Goal: Task Accomplishment & Management: Use online tool/utility

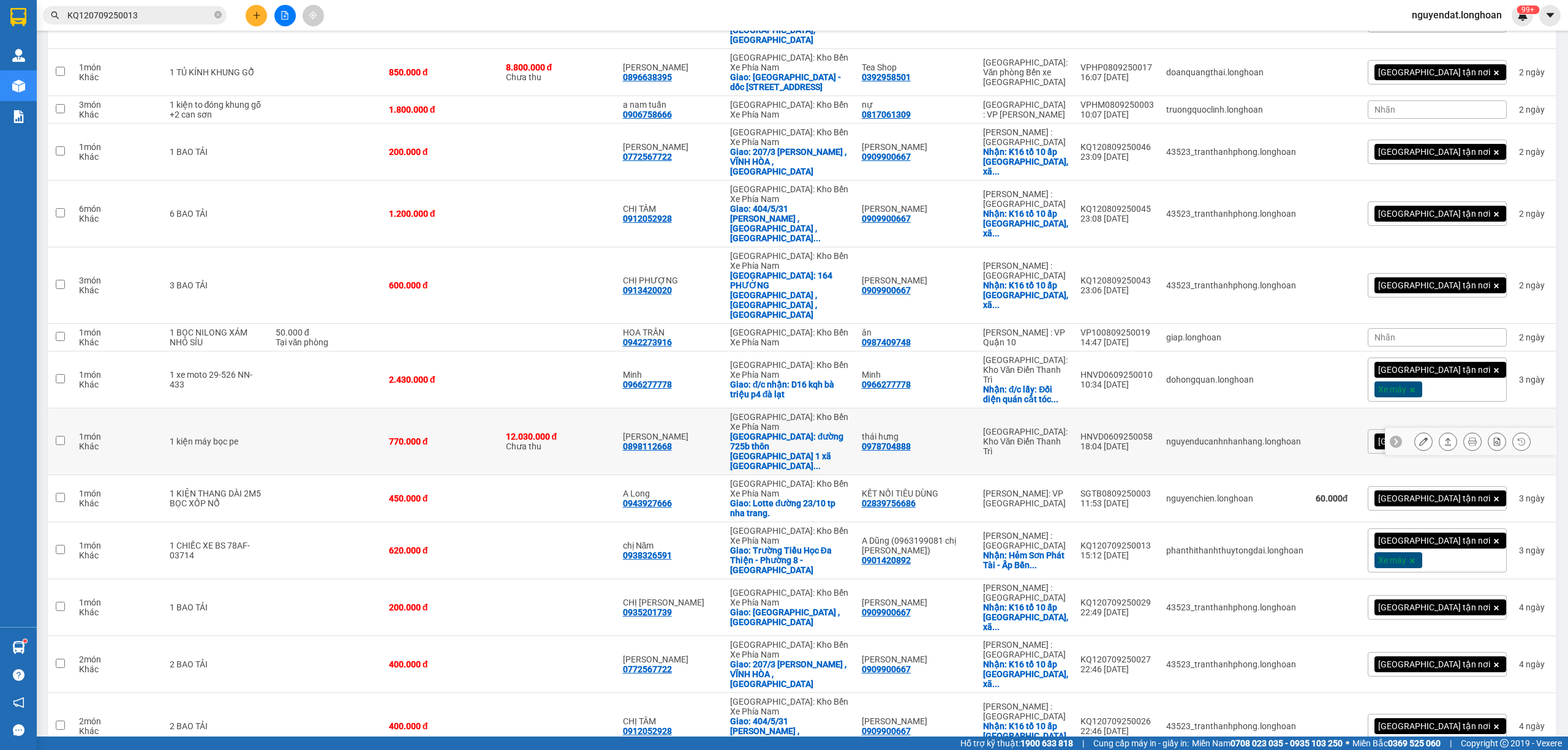
scroll to position [408, 0]
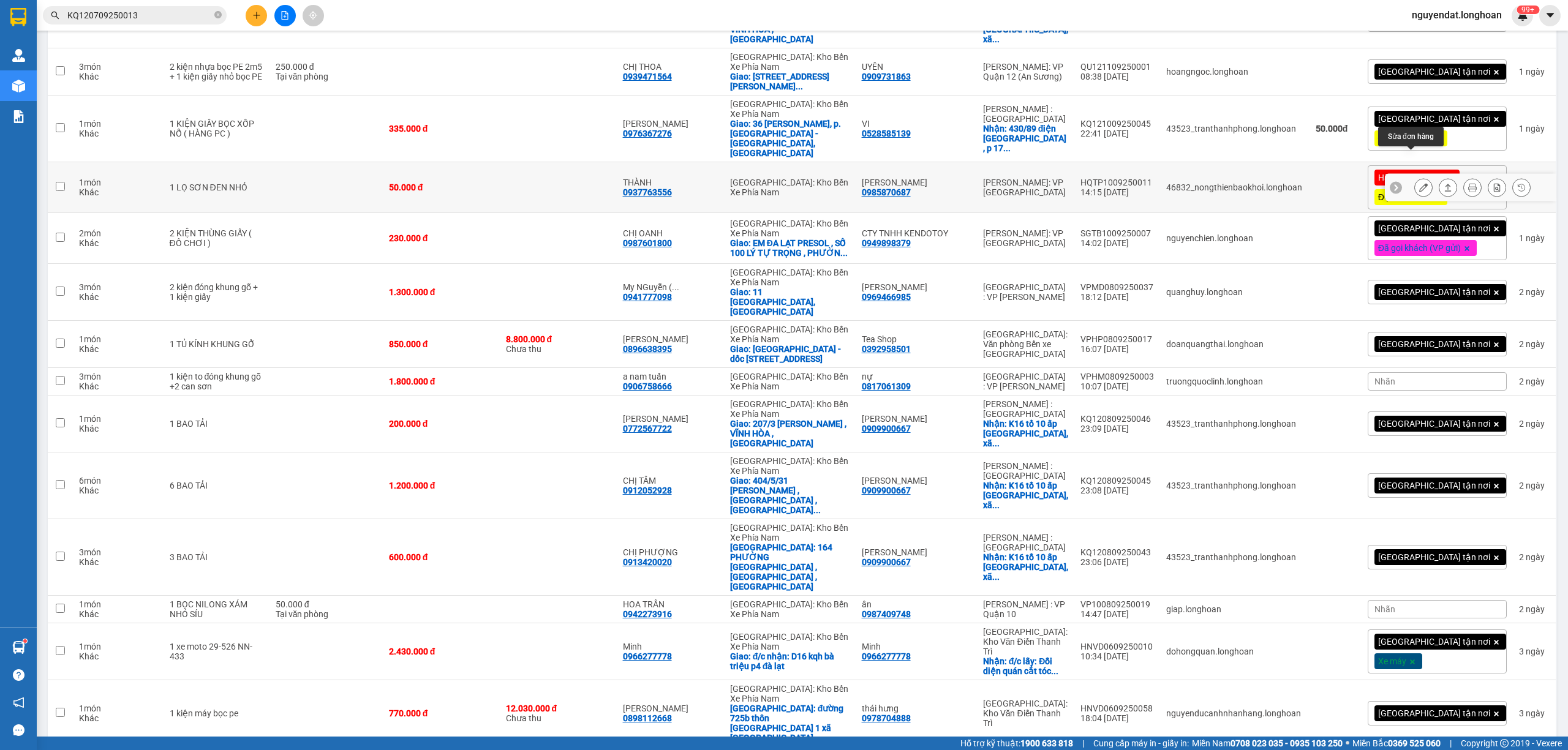
click at [1420, 183] on icon at bounding box center [1424, 187] width 9 height 9
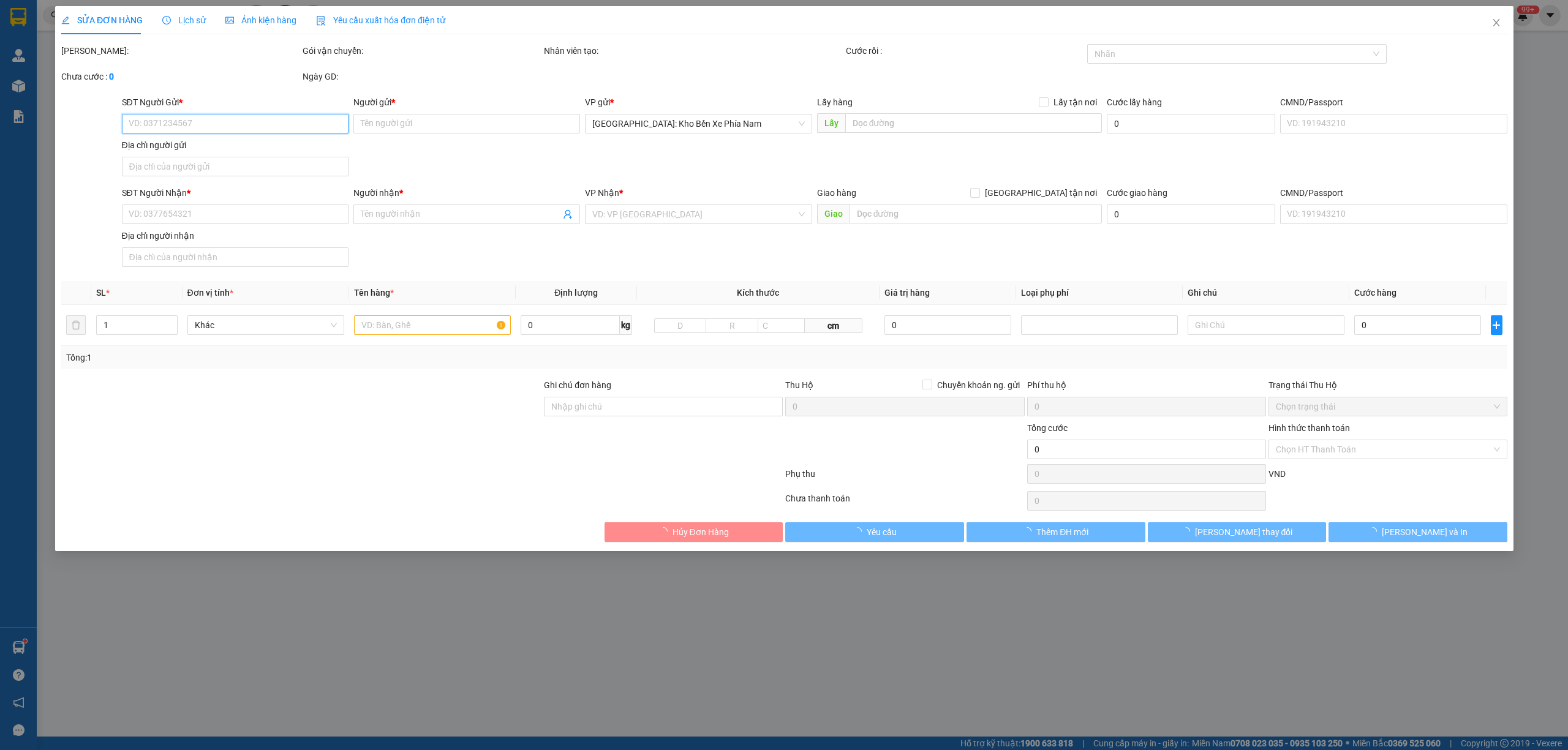
type input "0985870687"
type input "[PERSON_NAME]"
type input "0937763556"
type input "THÀNH"
type input "KHÁCH ĐỔI ĐỊA CHỈ NHẬN Ở VP TRUNG TÂM [GEOGRAPHIC_DATA]"
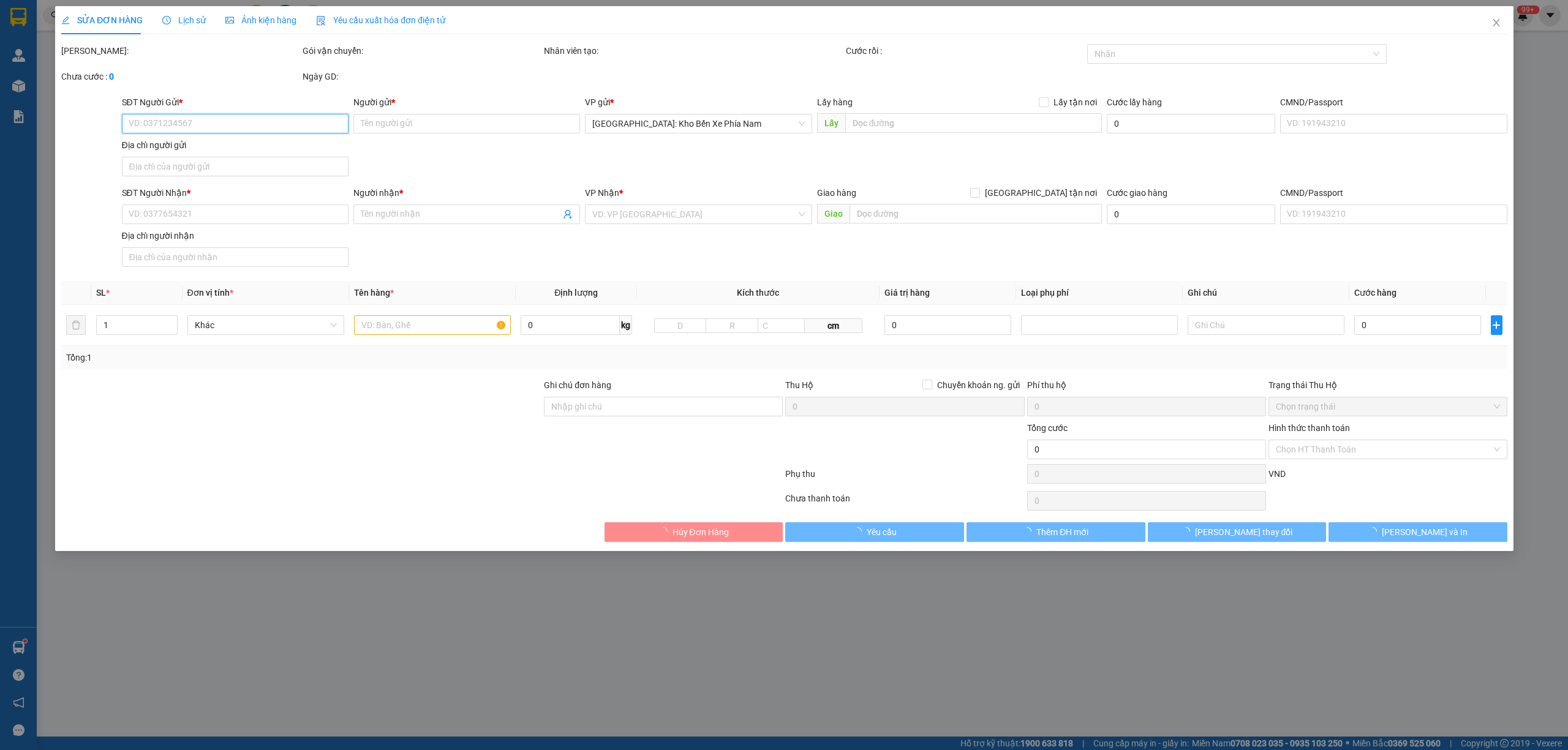
type input "50.000"
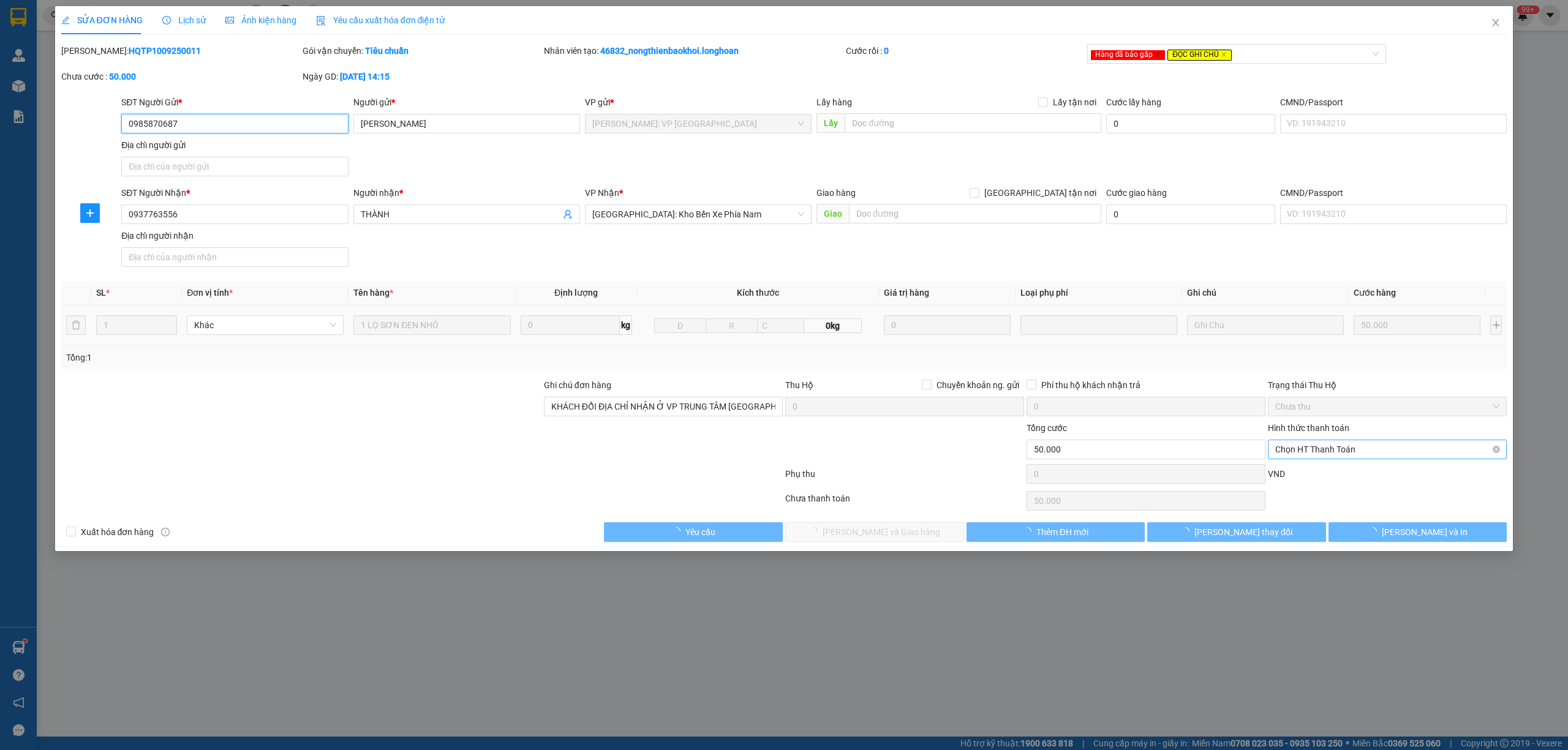
click at [1360, 452] on span "Chọn HT Thanh Toán" at bounding box center [1388, 449] width 224 height 18
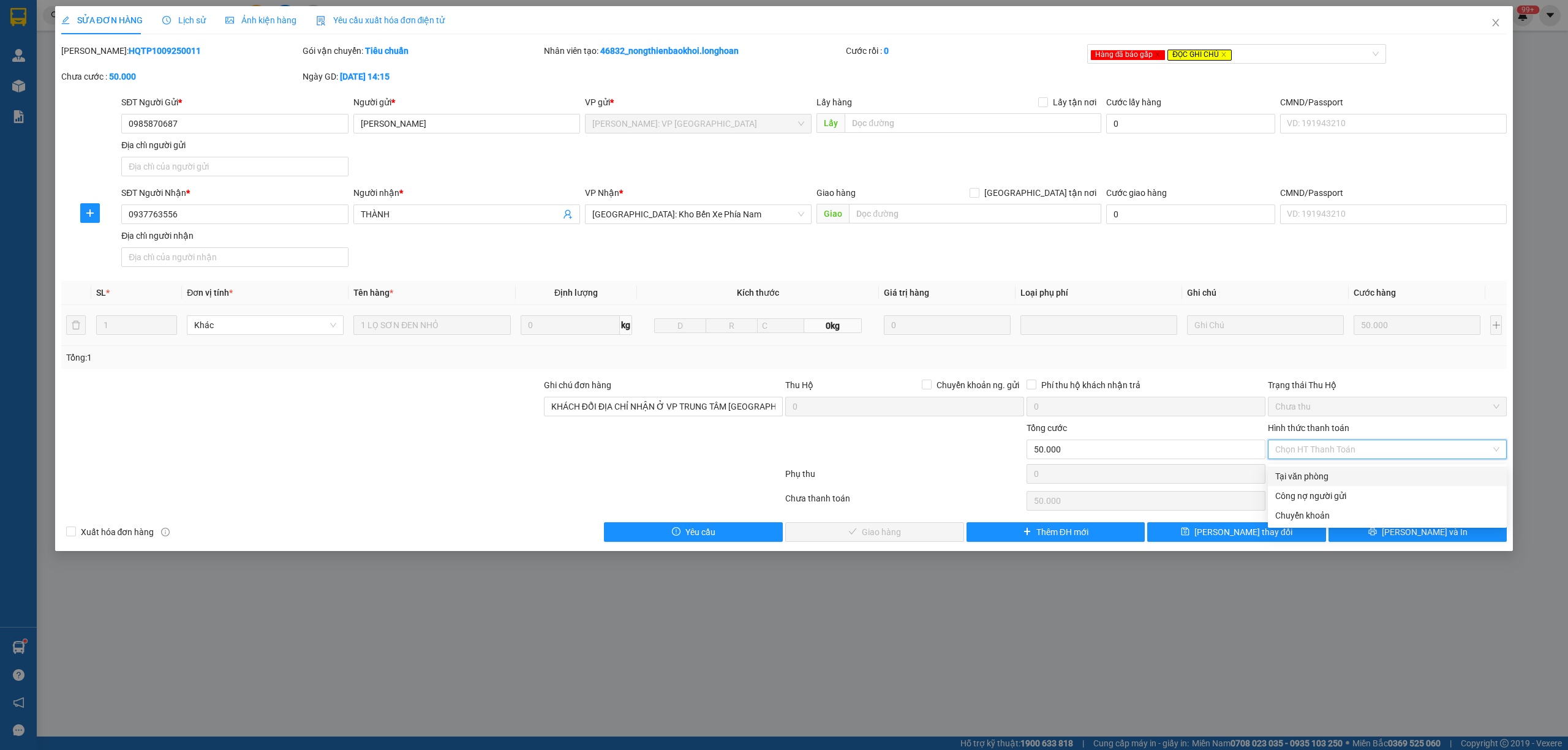
click at [1314, 478] on div "Tại văn phòng" at bounding box center [1388, 477] width 224 height 14
type input "0"
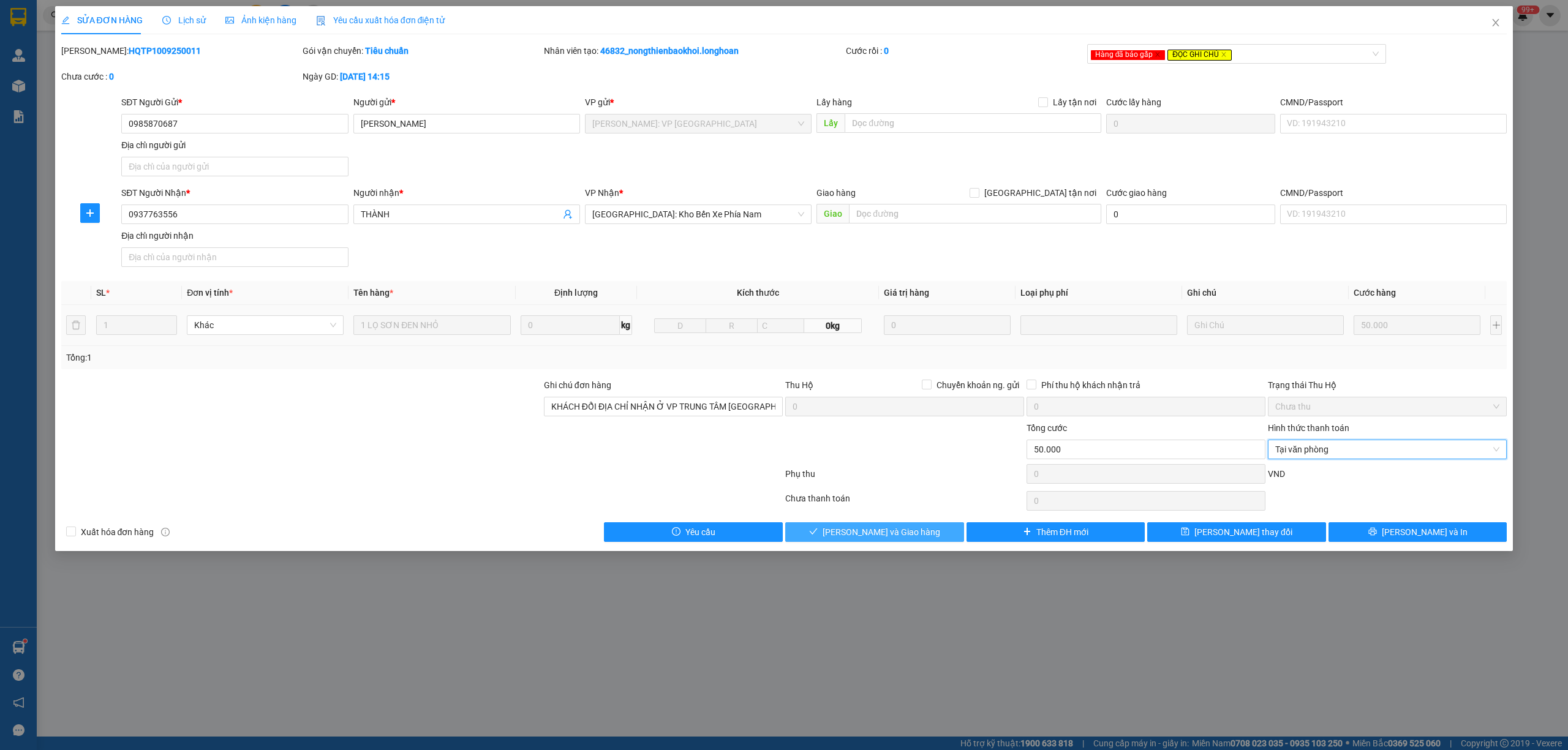
drag, startPoint x: 885, startPoint y: 535, endPoint x: 891, endPoint y: 530, distance: 7.8
click at [885, 534] on span "[PERSON_NAME] và Giao hàng" at bounding box center [881, 532] width 117 height 14
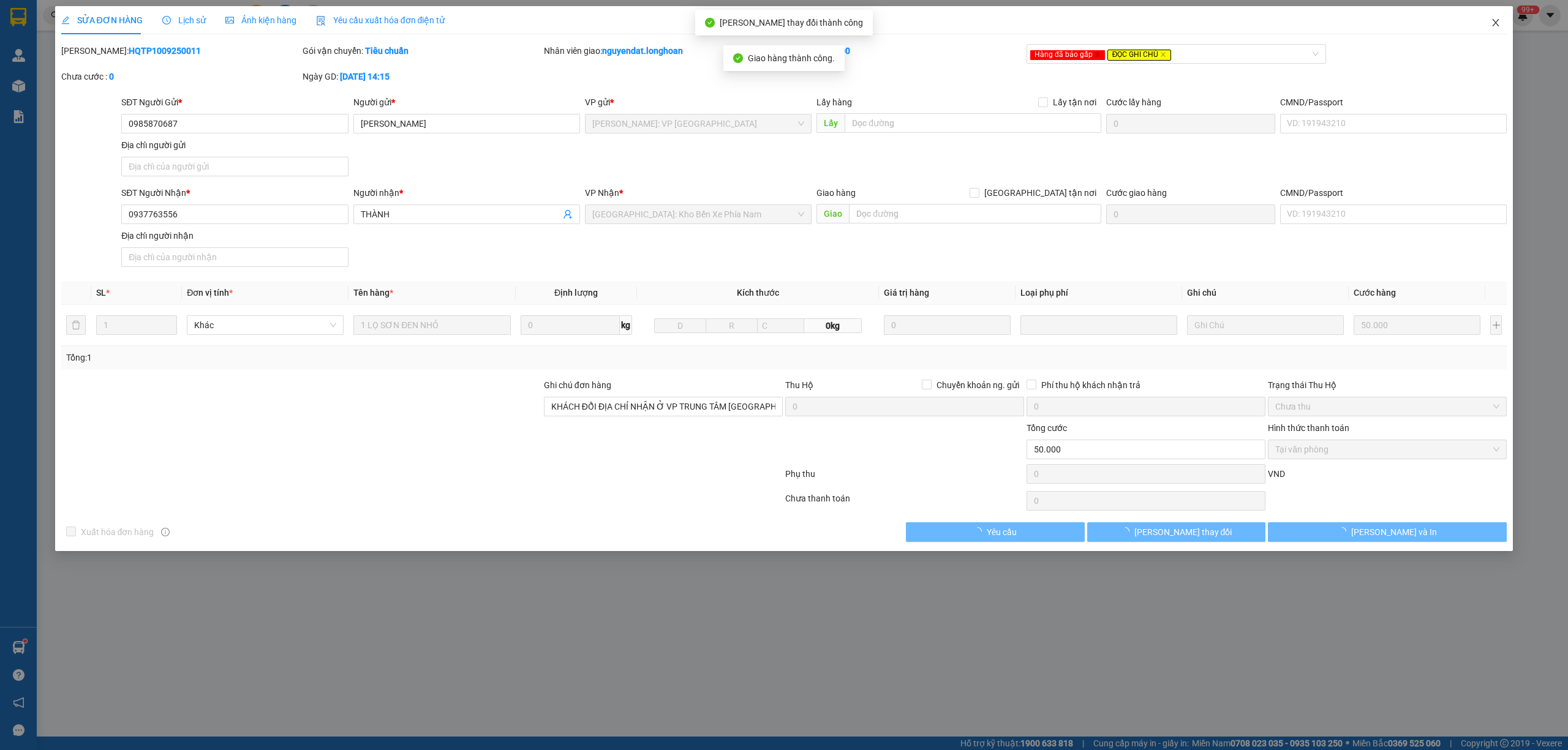
click at [1495, 27] on icon "close" at bounding box center [1496, 22] width 9 height 9
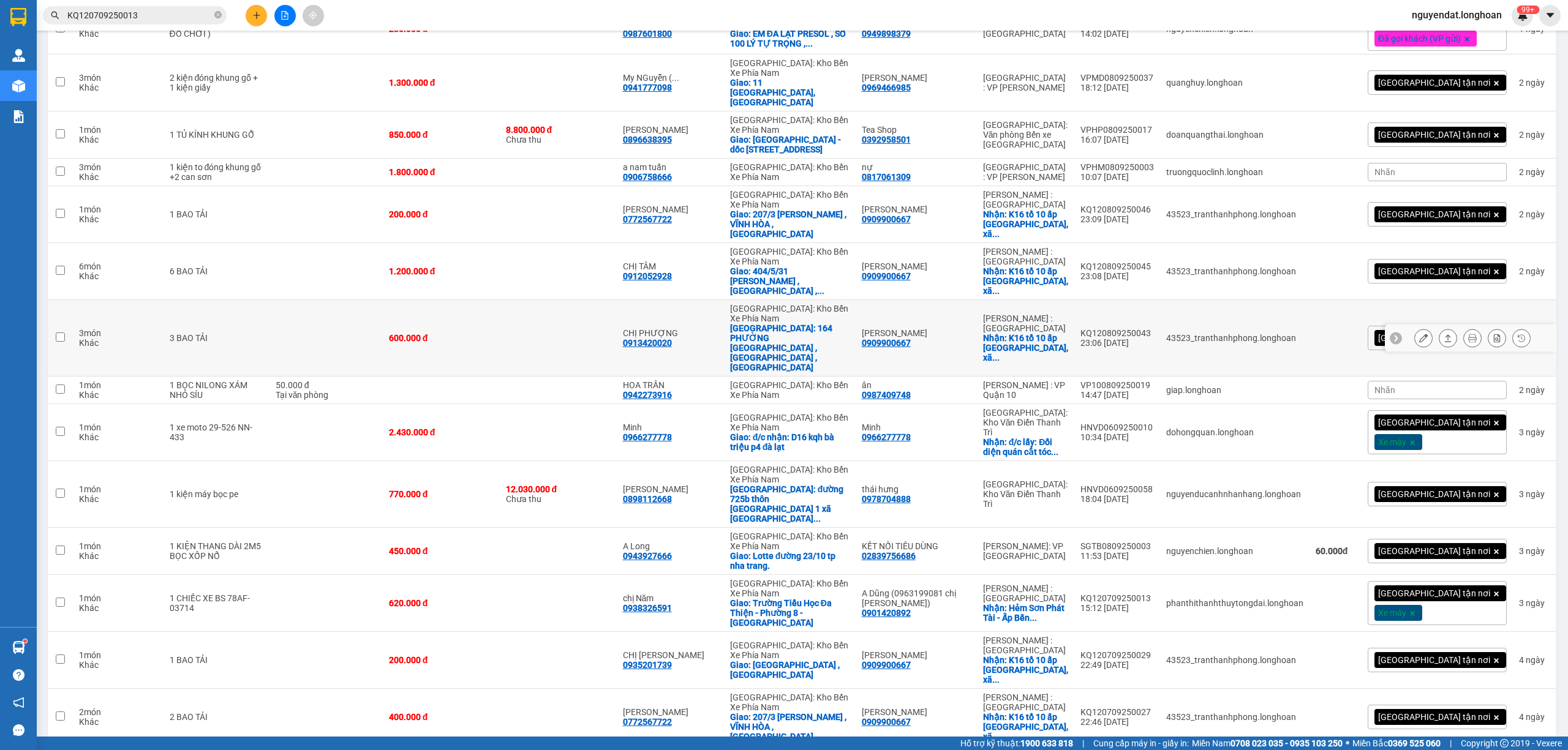
scroll to position [431, 0]
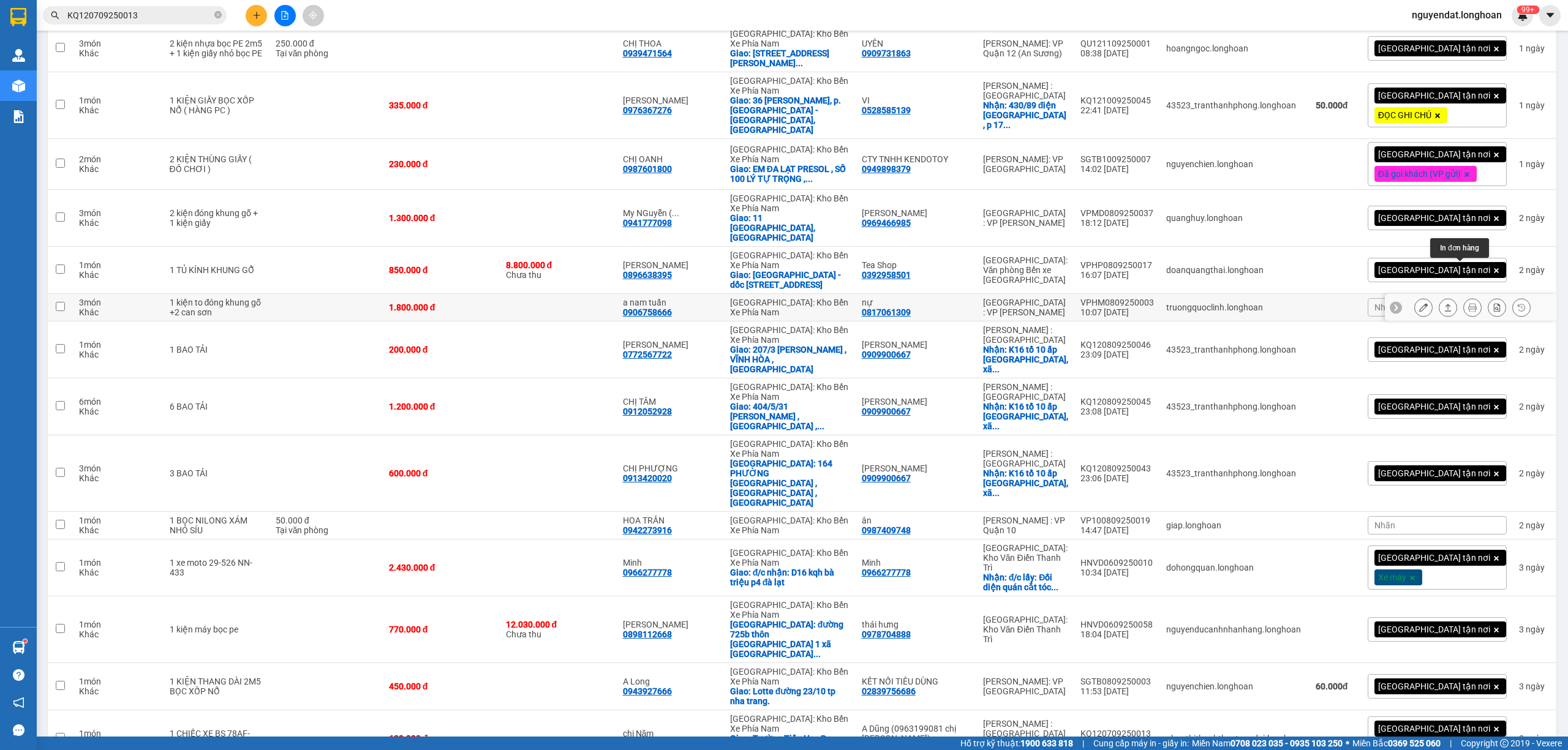
click at [1468, 303] on icon at bounding box center [1472, 308] width 9 height 9
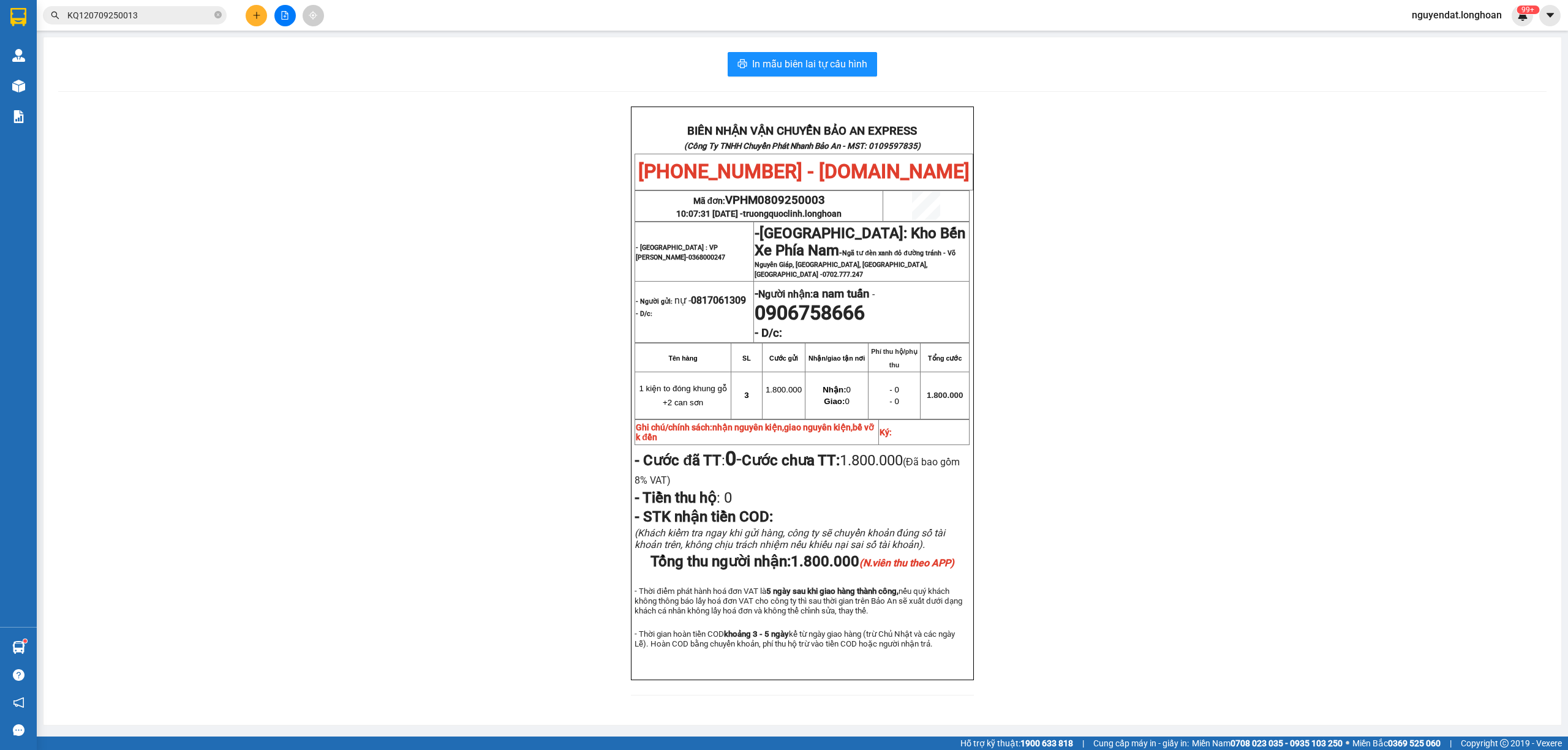
click at [1121, 270] on div "BIÊN NHẬN VẬN CHUYỂN BẢO AN EXPRESS (Công Ty TNHH Chuyển Phát Nhanh Bảo An - MS…" at bounding box center [802, 409] width 1489 height 603
click at [1117, 284] on div "BIÊN NHẬN VẬN CHUYỂN BẢO AN EXPRESS (Công Ty TNHH Chuyển Phát Nhanh Bảo An - MS…" at bounding box center [802, 409] width 1489 height 603
click at [813, 570] on span "1.800.000 (N.viên thu theo APP)" at bounding box center [873, 561] width 164 height 17
click at [1187, 481] on div "BIÊN NHẬN VẬN CHUYỂN BẢO AN EXPRESS (Công Ty TNHH Chuyển Phát Nhanh Bảo An - MS…" at bounding box center [802, 409] width 1489 height 603
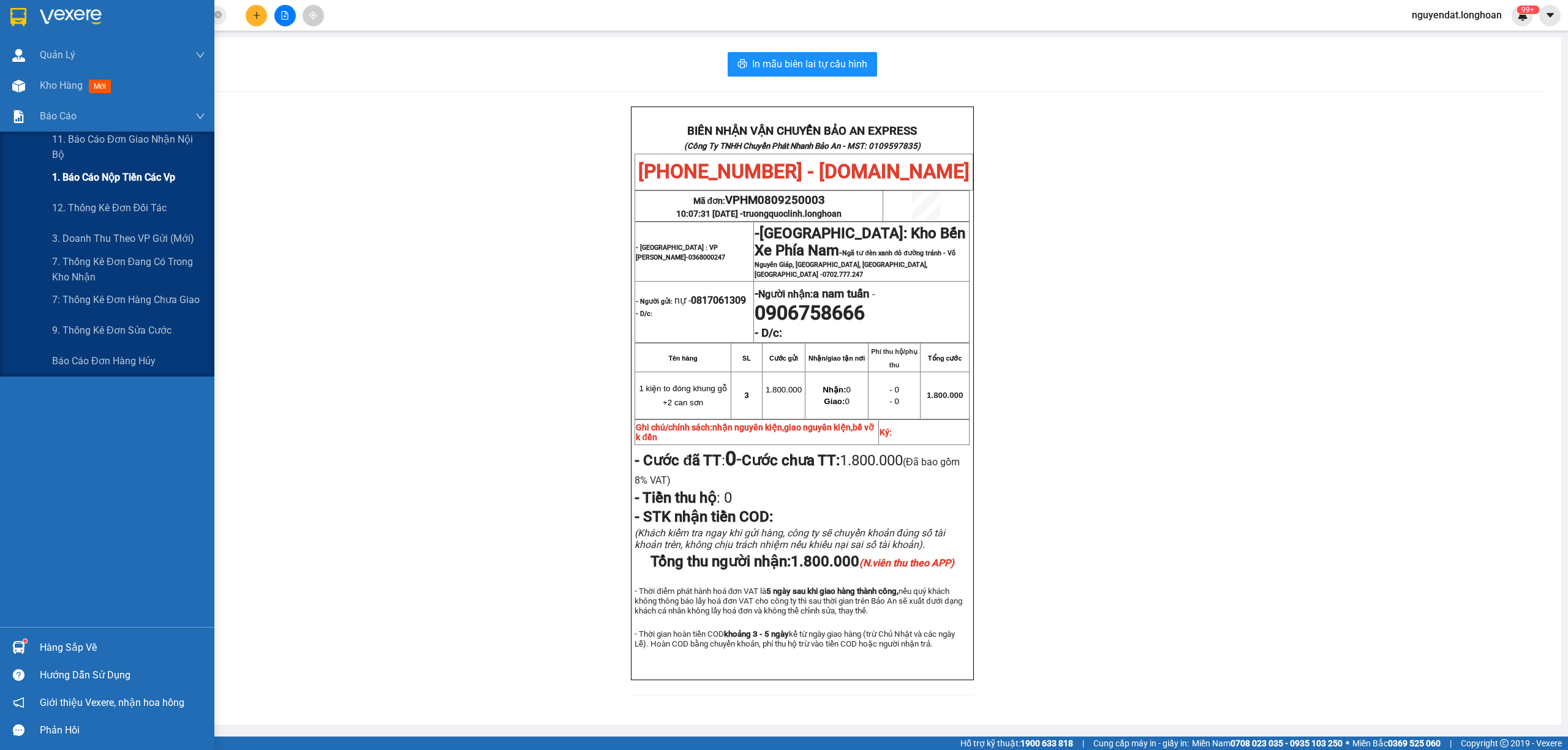
drag, startPoint x: 69, startPoint y: 167, endPoint x: 121, endPoint y: 166, distance: 52.0
click at [69, 167] on div "1. Báo cáo nộp tiền các vp" at bounding box center [129, 178] width 154 height 31
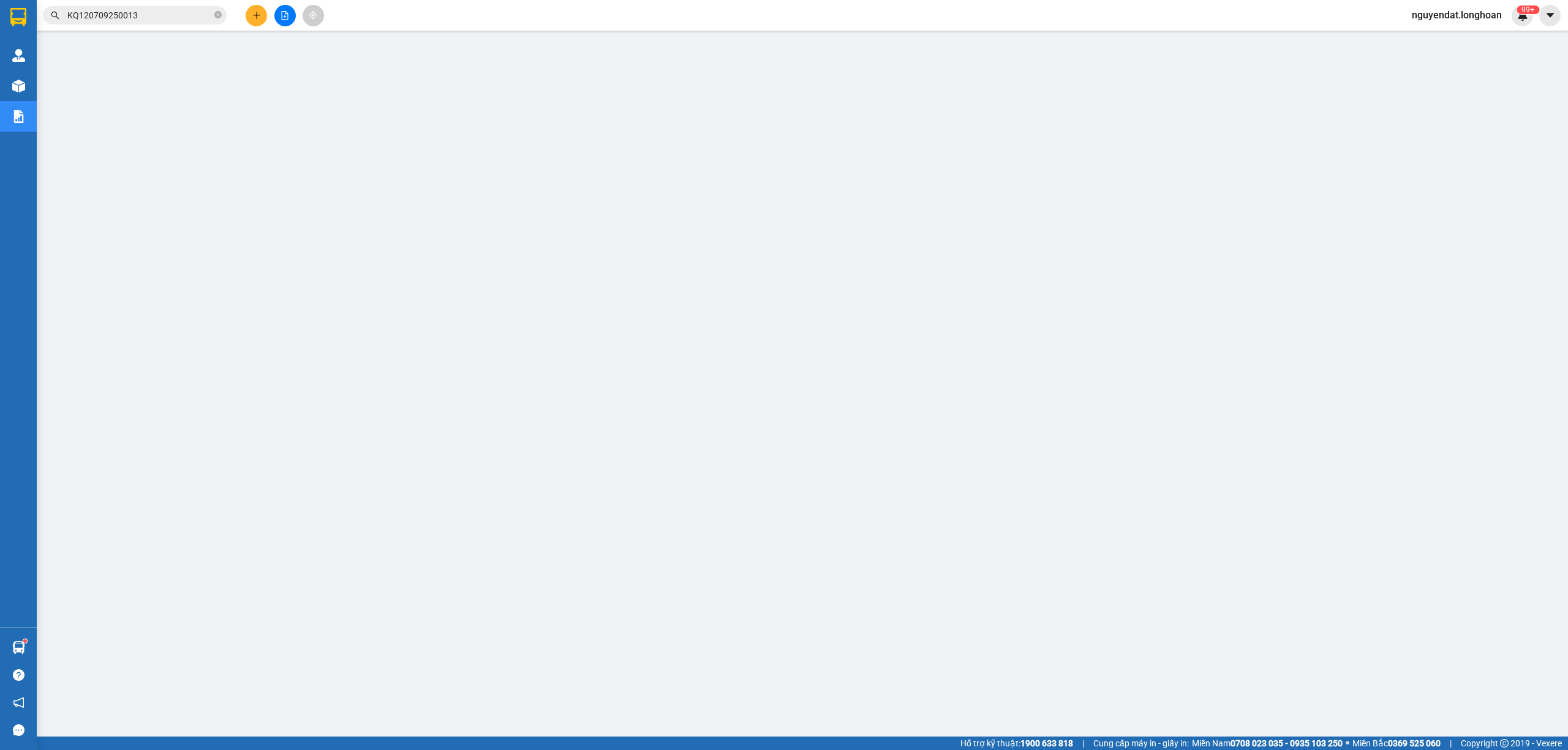
click at [551, 659] on main at bounding box center [784, 368] width 1568 height 736
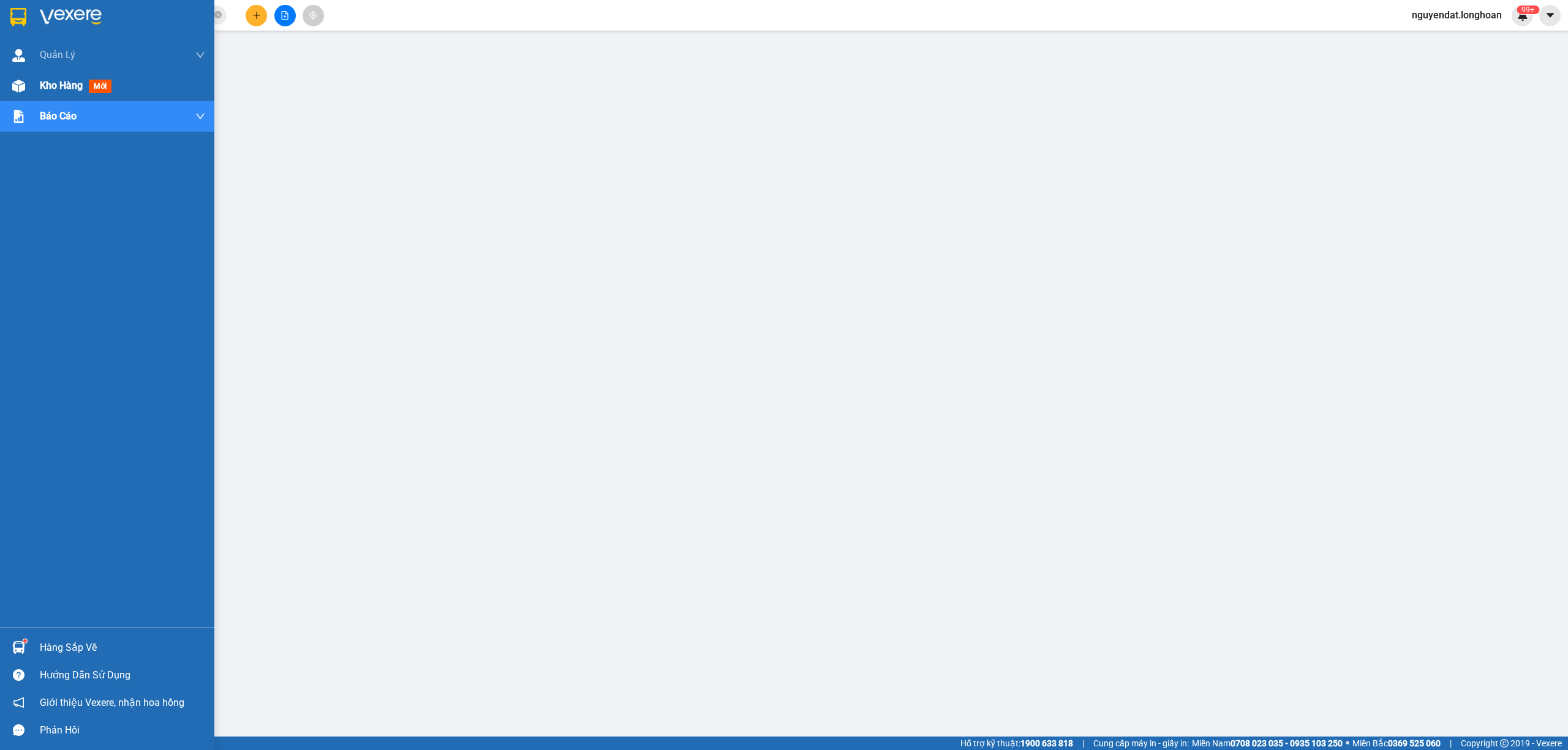
click at [20, 88] on img at bounding box center [18, 85] width 13 height 13
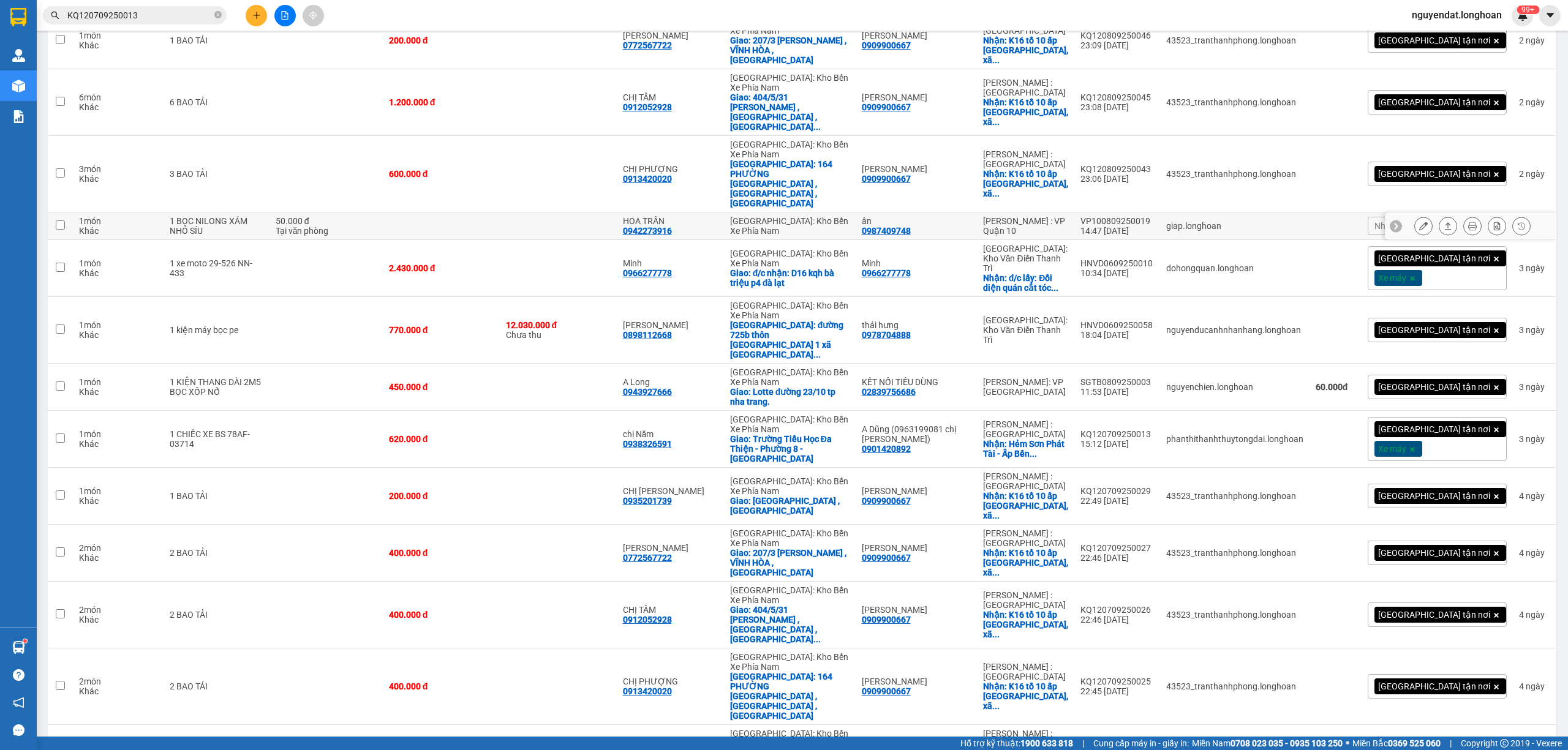
scroll to position [544, 0]
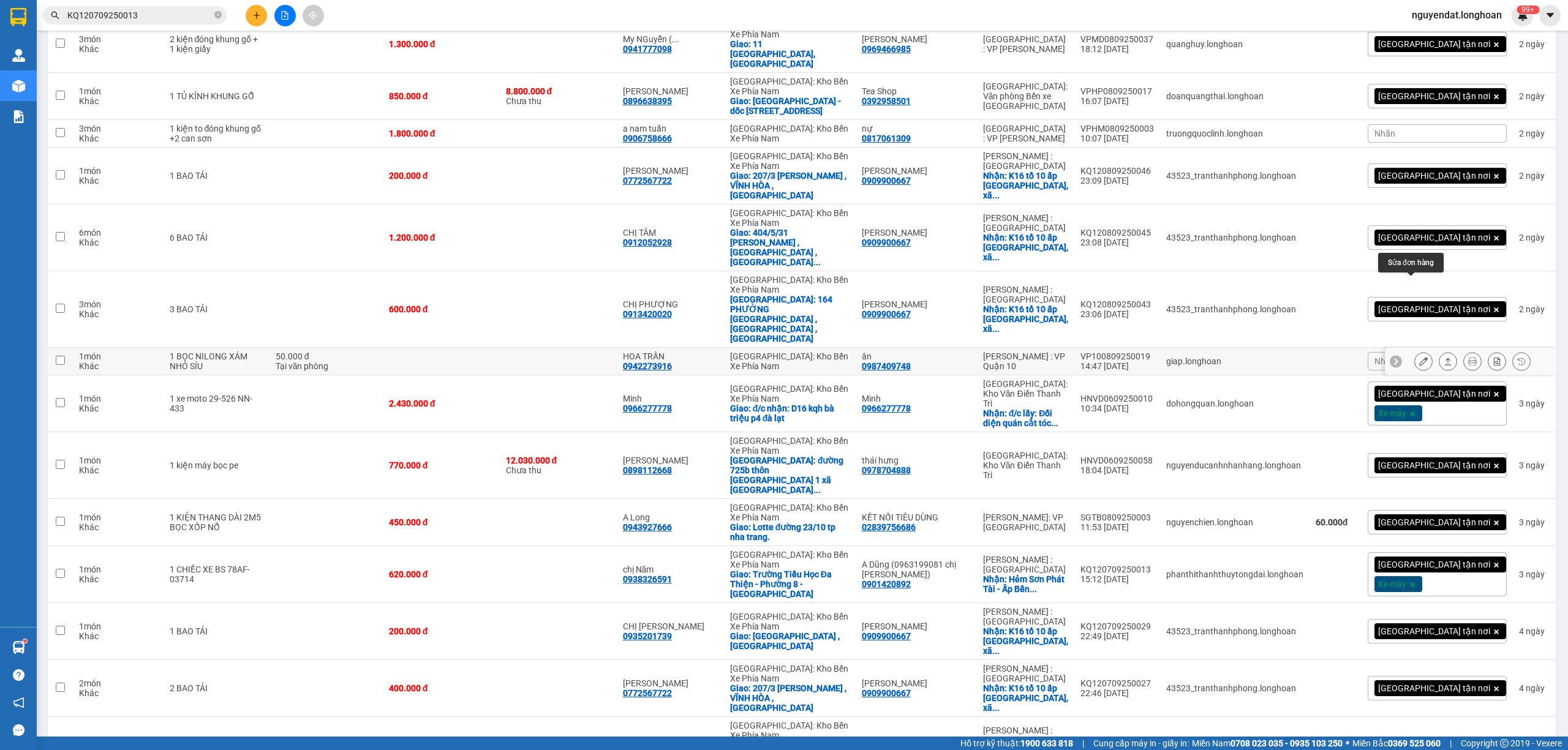
click at [1420, 357] on icon at bounding box center [1424, 361] width 9 height 9
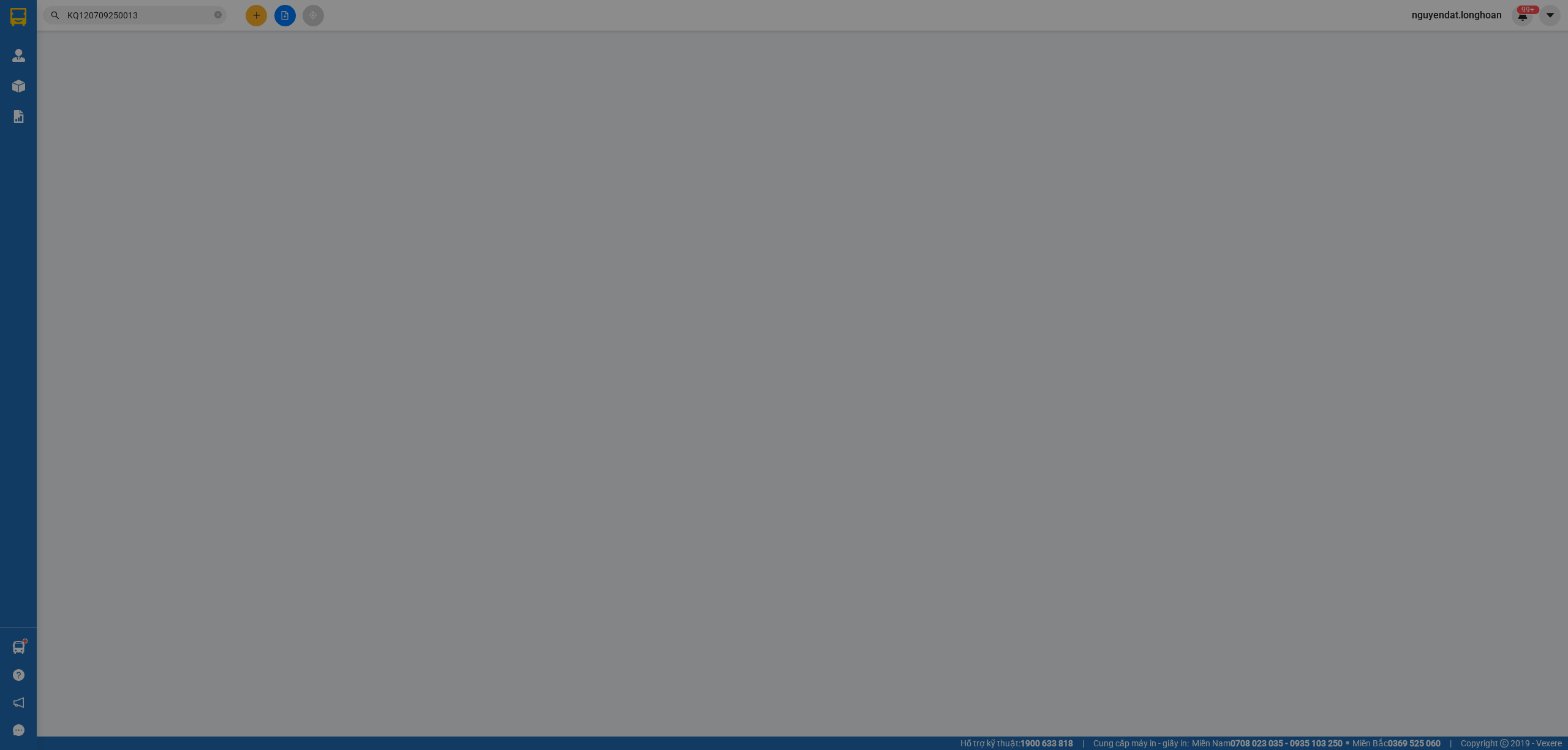
type input "0987409748"
type input "ân"
type input "0942273916"
type input "HOA TRẦN"
type input "hàng k bao bể vỡ hư hỏng"
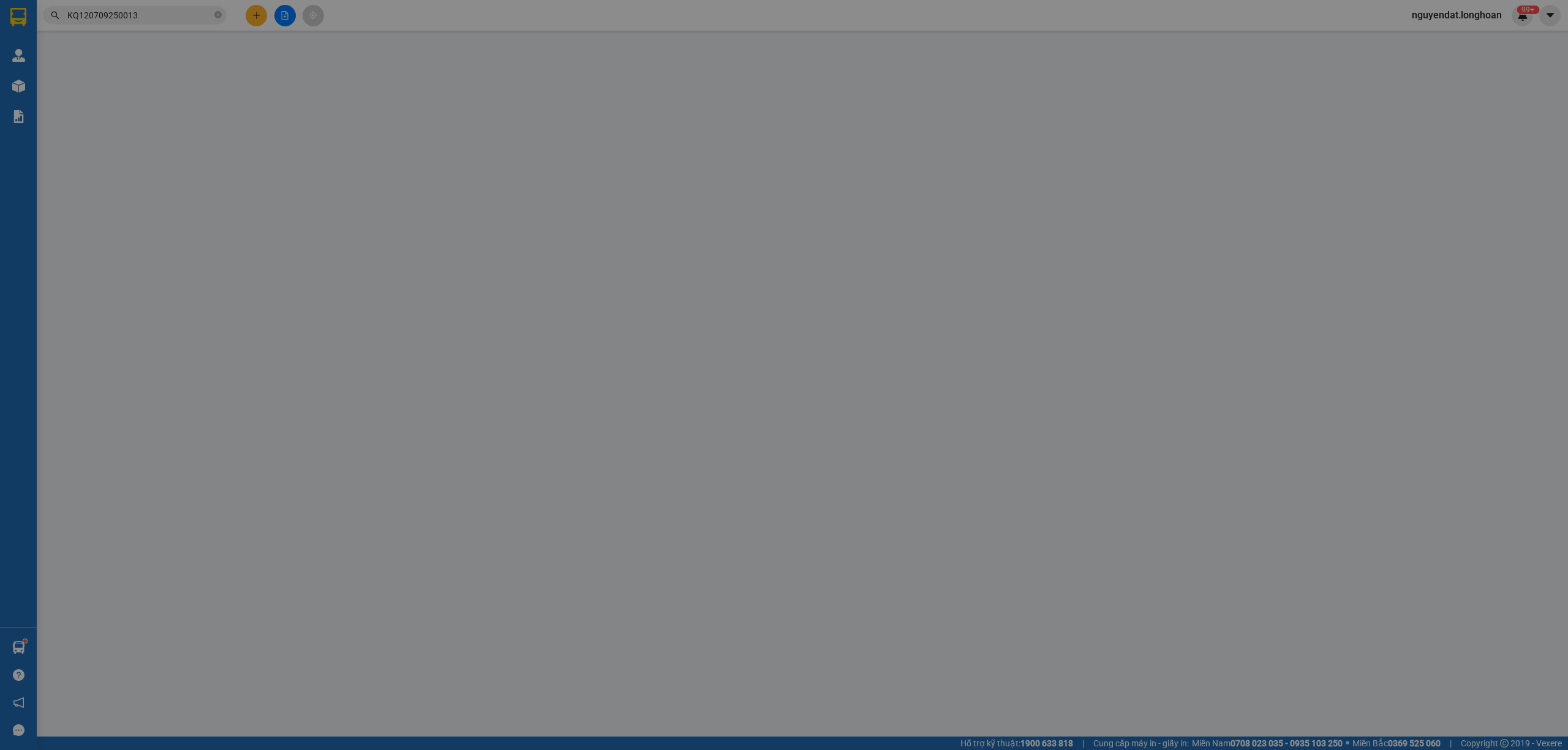
type input "50.000"
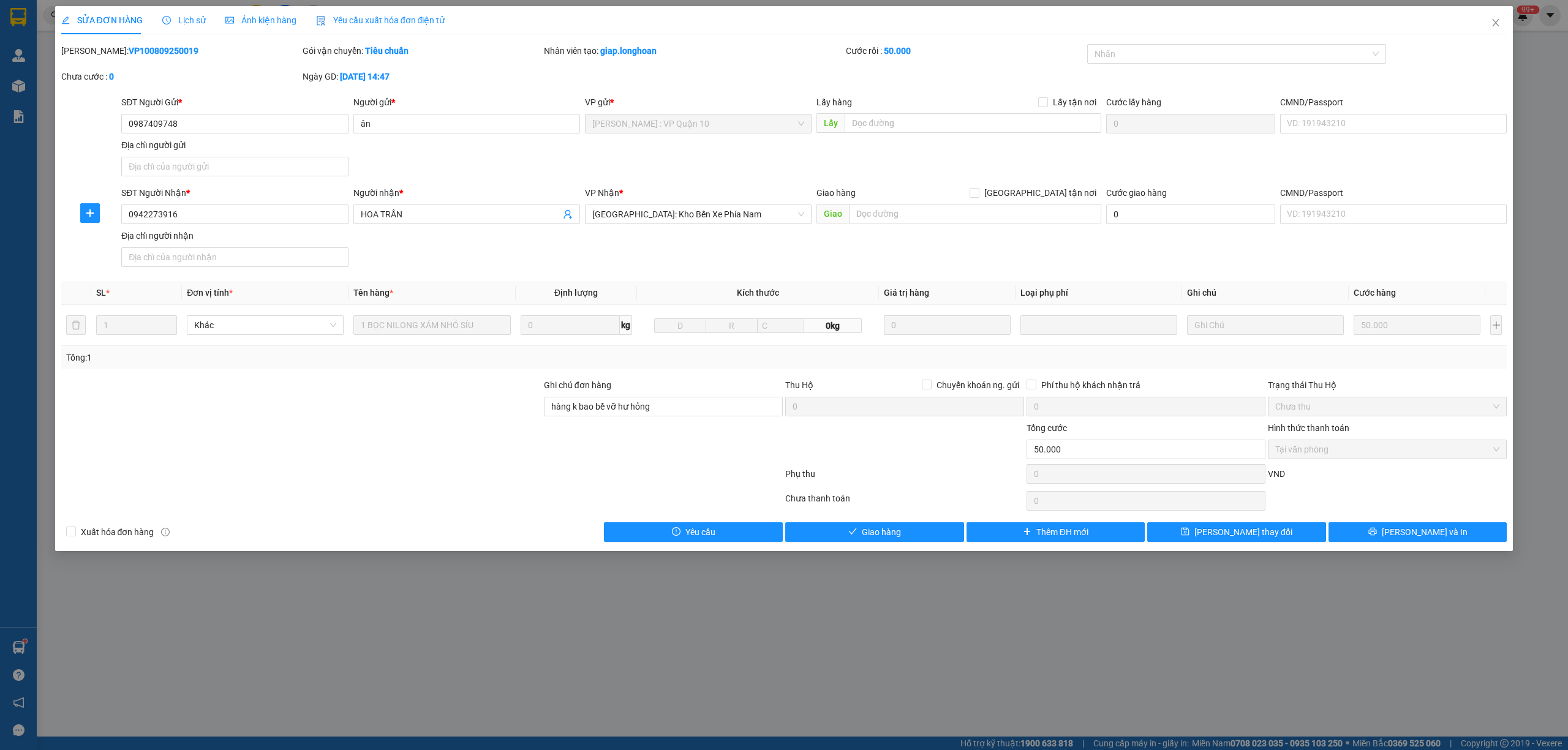
click at [187, 17] on span "Lịch sử" at bounding box center [184, 20] width 43 height 9
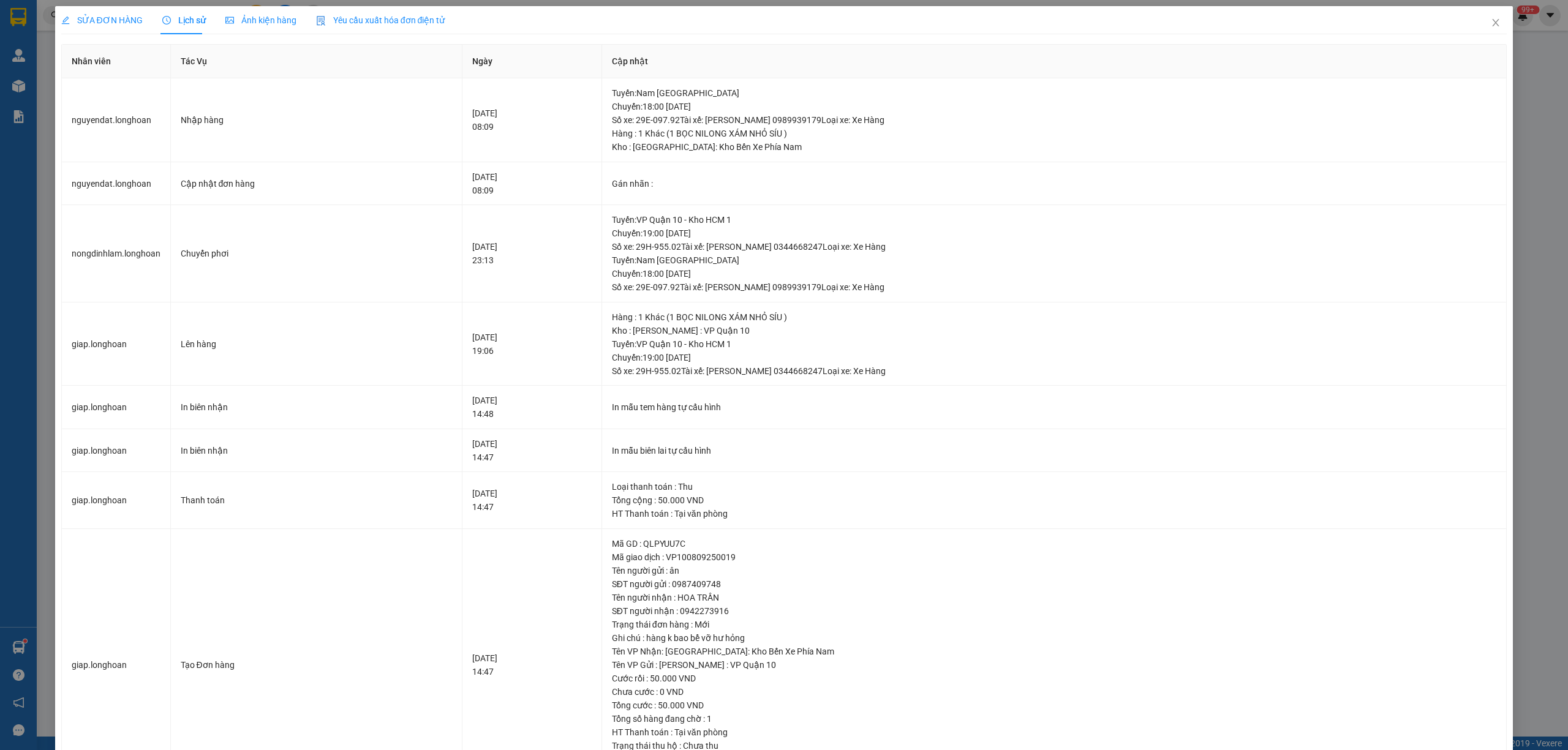
click at [97, 25] on span "SỬA ĐƠN HÀNG" at bounding box center [102, 20] width 81 height 9
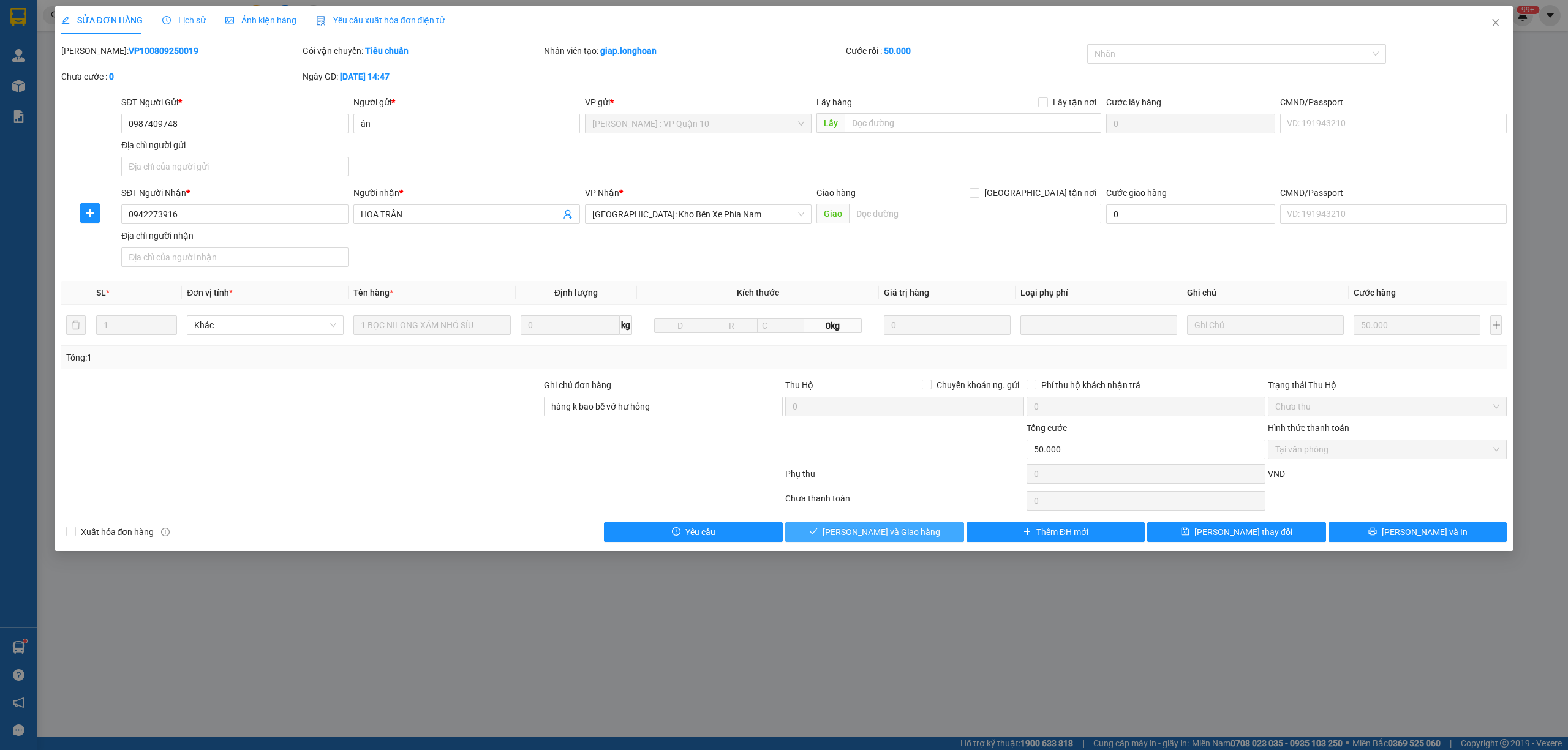
click at [900, 534] on span "[PERSON_NAME] và Giao hàng" at bounding box center [881, 532] width 117 height 14
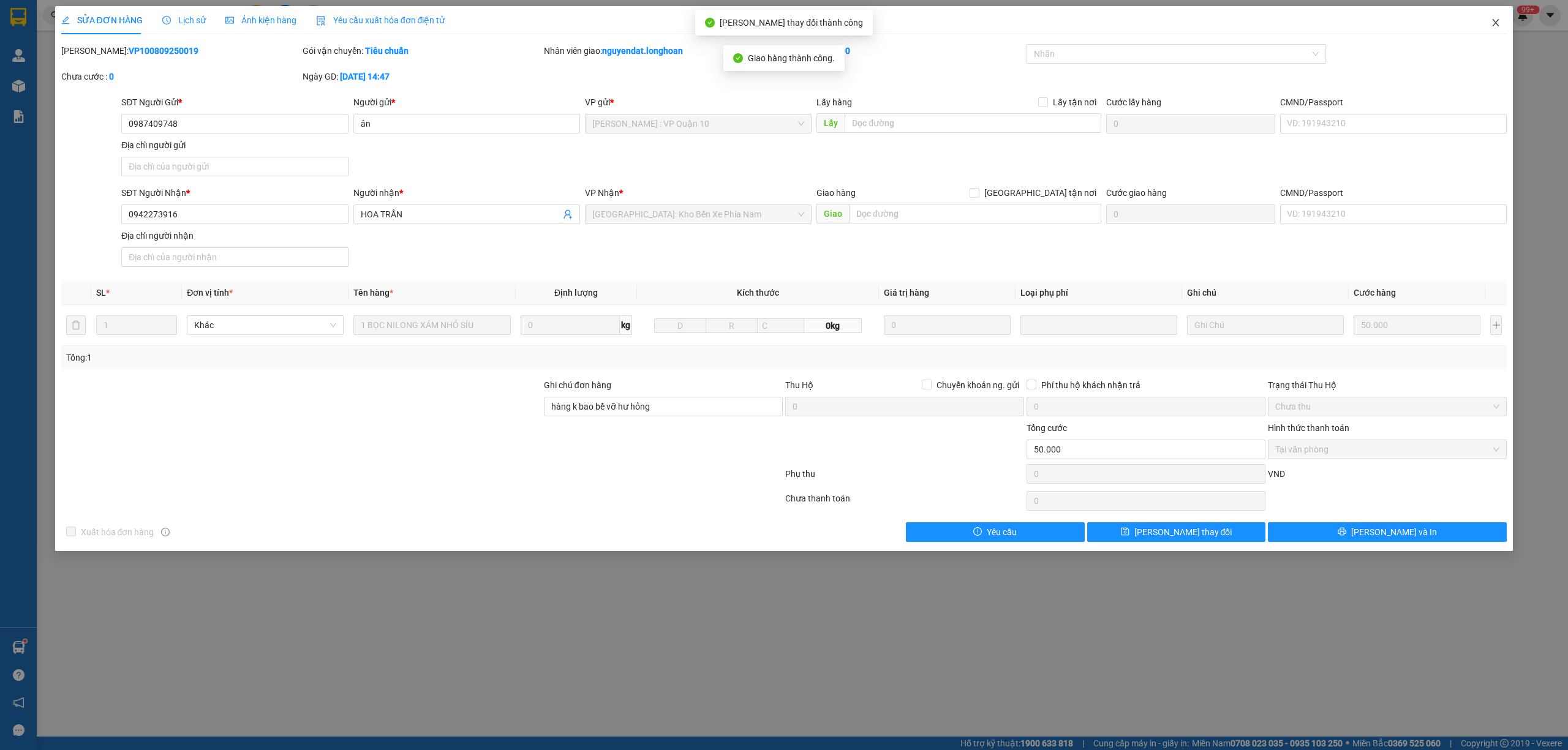
click at [1494, 24] on icon "close" at bounding box center [1496, 22] width 9 height 9
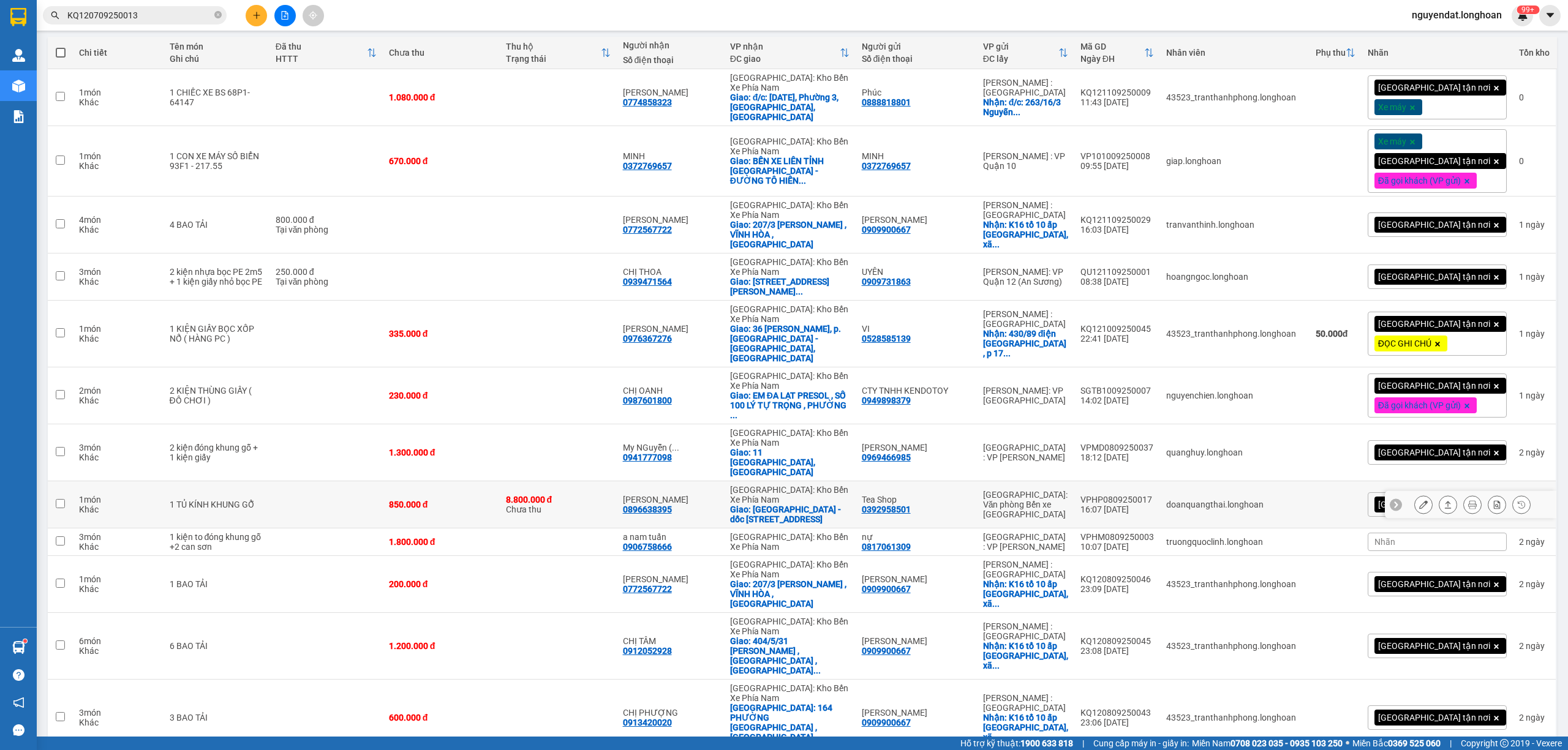
scroll to position [408, 0]
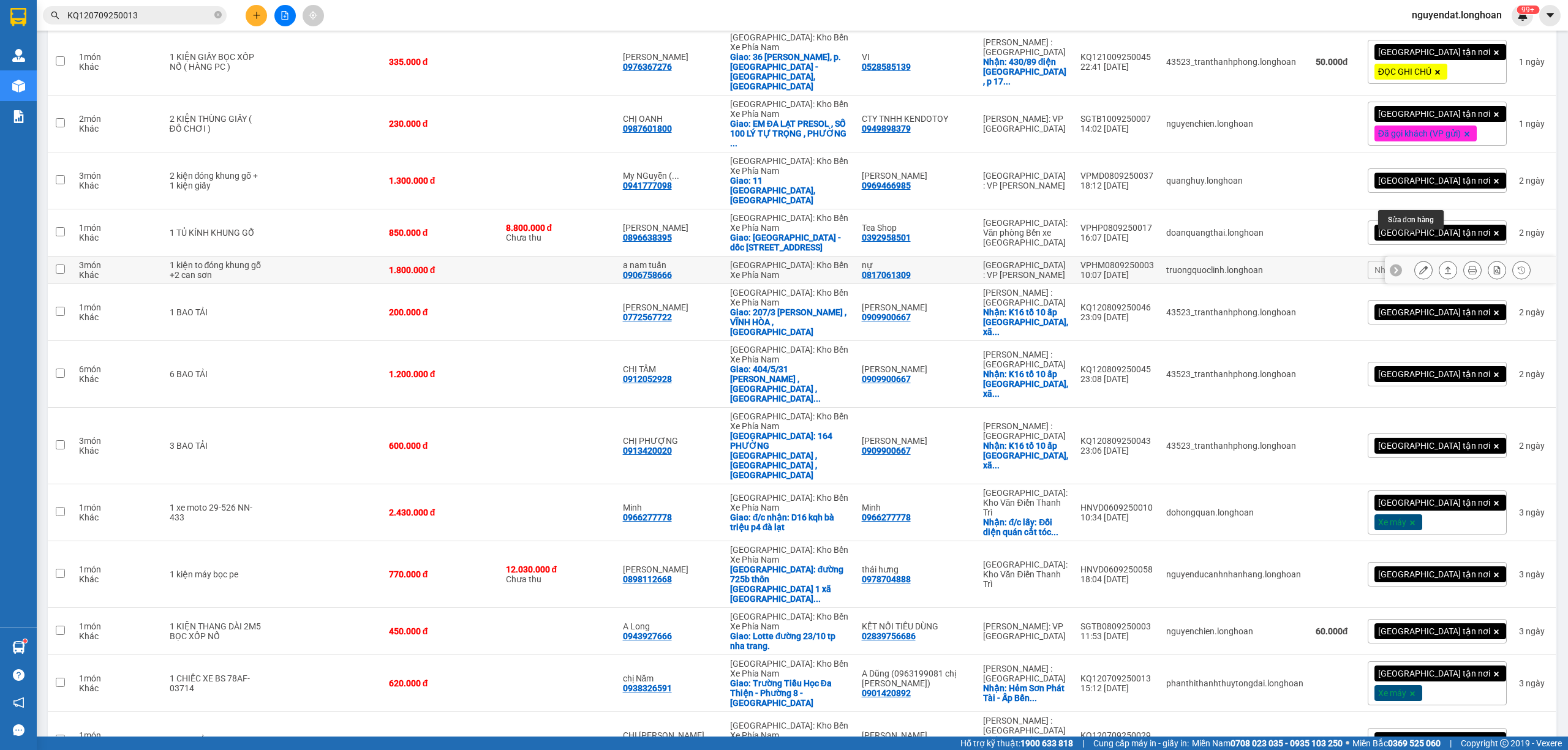
click at [1415, 259] on button at bounding box center [1424, 270] width 17 height 22
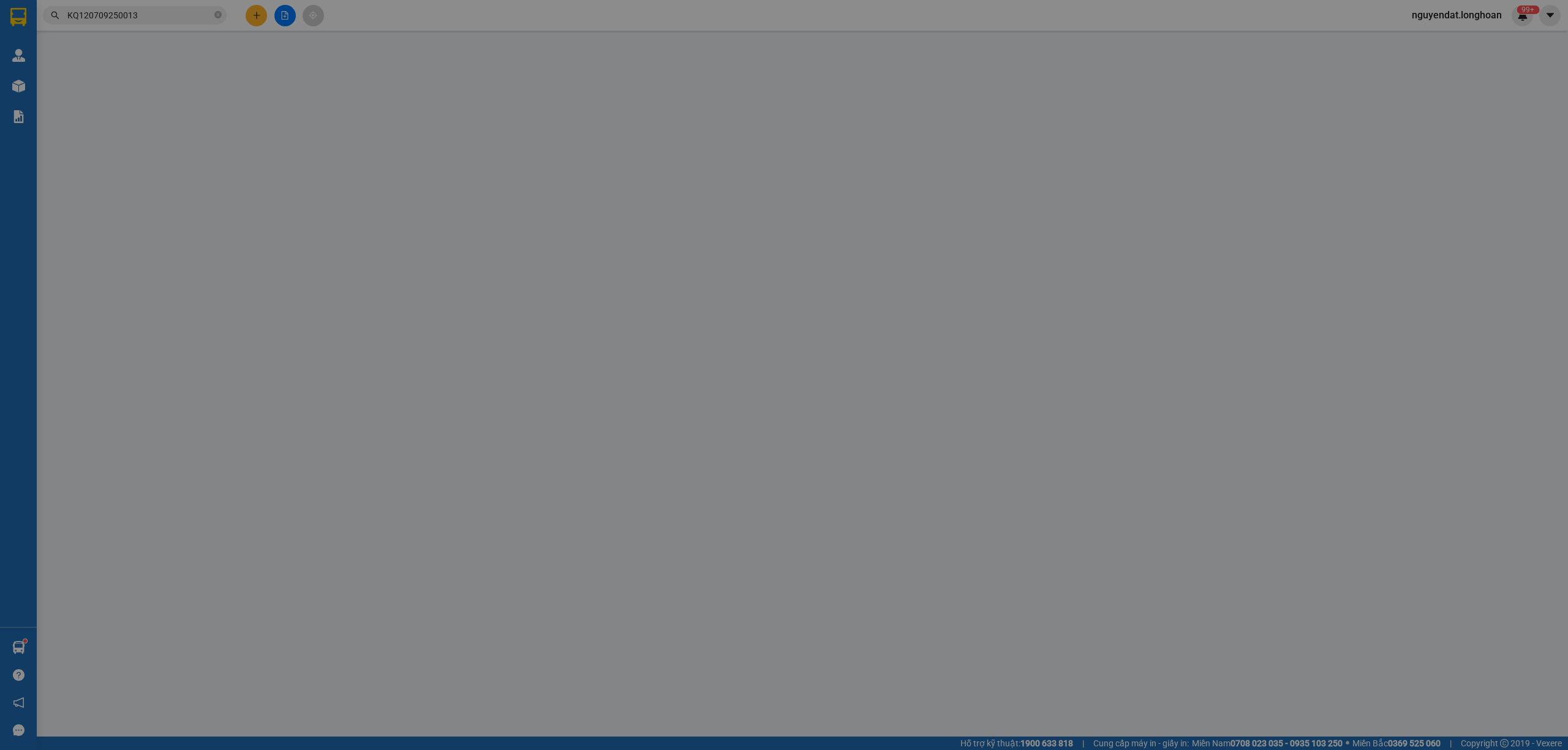
type input "0817061309"
type input "nự"
type input "0906758666"
type input "a nam tuấn"
type input "nhận nguyên kiện,giao nguyên kiện,bể vỡ k đền"
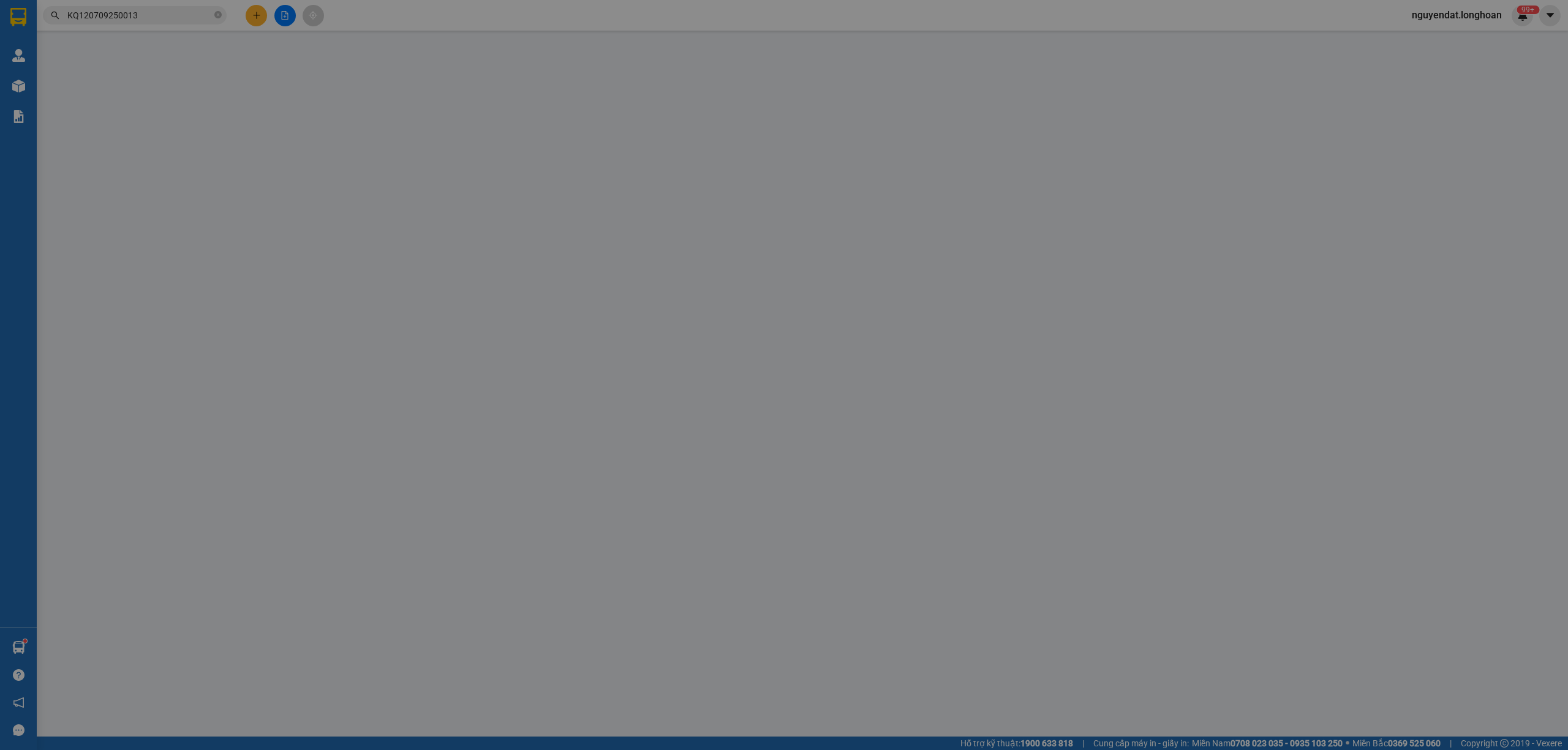
type input "1.800.000"
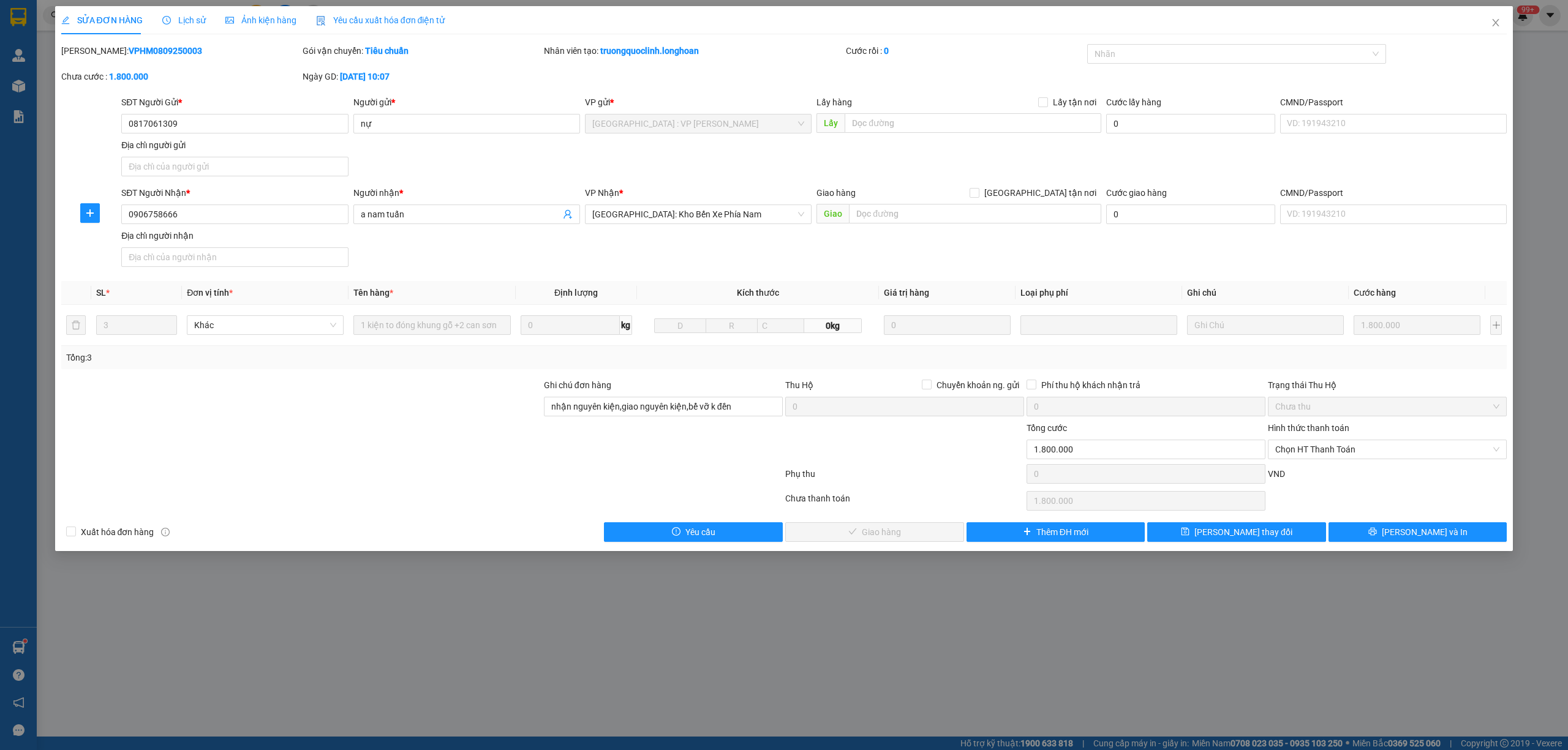
click at [1365, 434] on div "Hình thức thanh toán" at bounding box center [1387, 430] width 239 height 18
click at [1356, 447] on span "Chọn HT Thanh Toán" at bounding box center [1388, 449] width 224 height 18
click at [1309, 477] on div "Tại văn phòng" at bounding box center [1388, 477] width 224 height 14
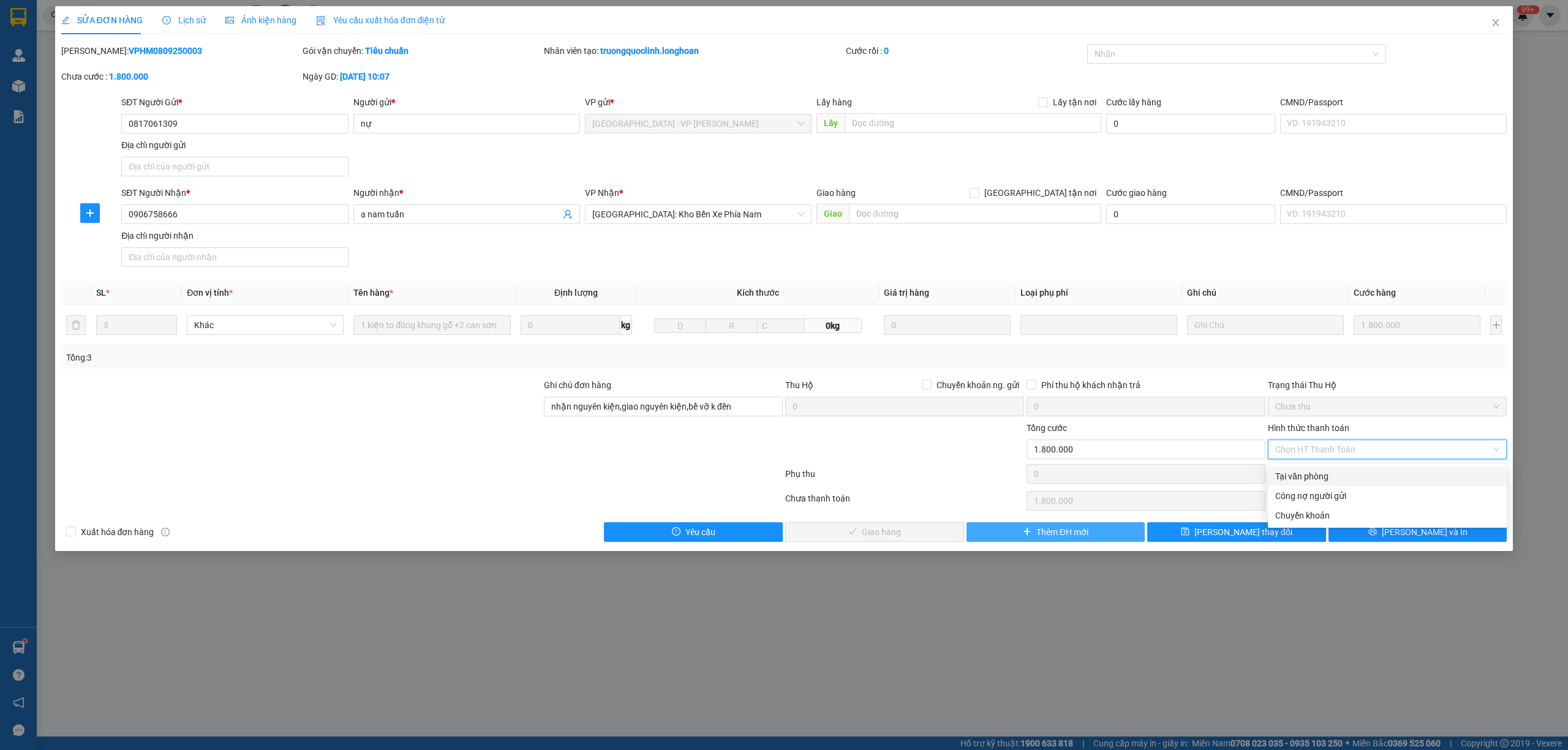
type input "0"
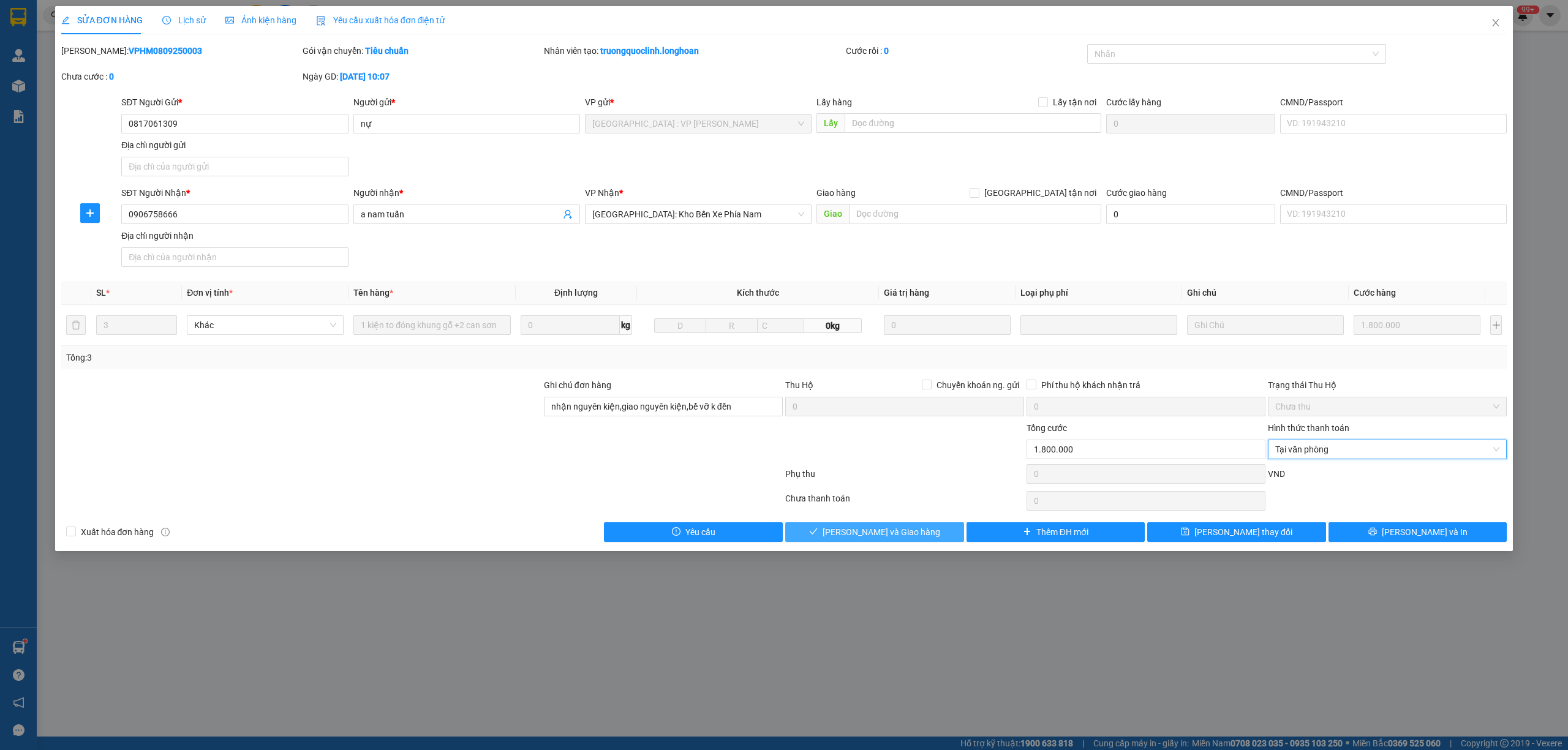
click at [881, 532] on span "[PERSON_NAME] và Giao hàng" at bounding box center [881, 532] width 117 height 14
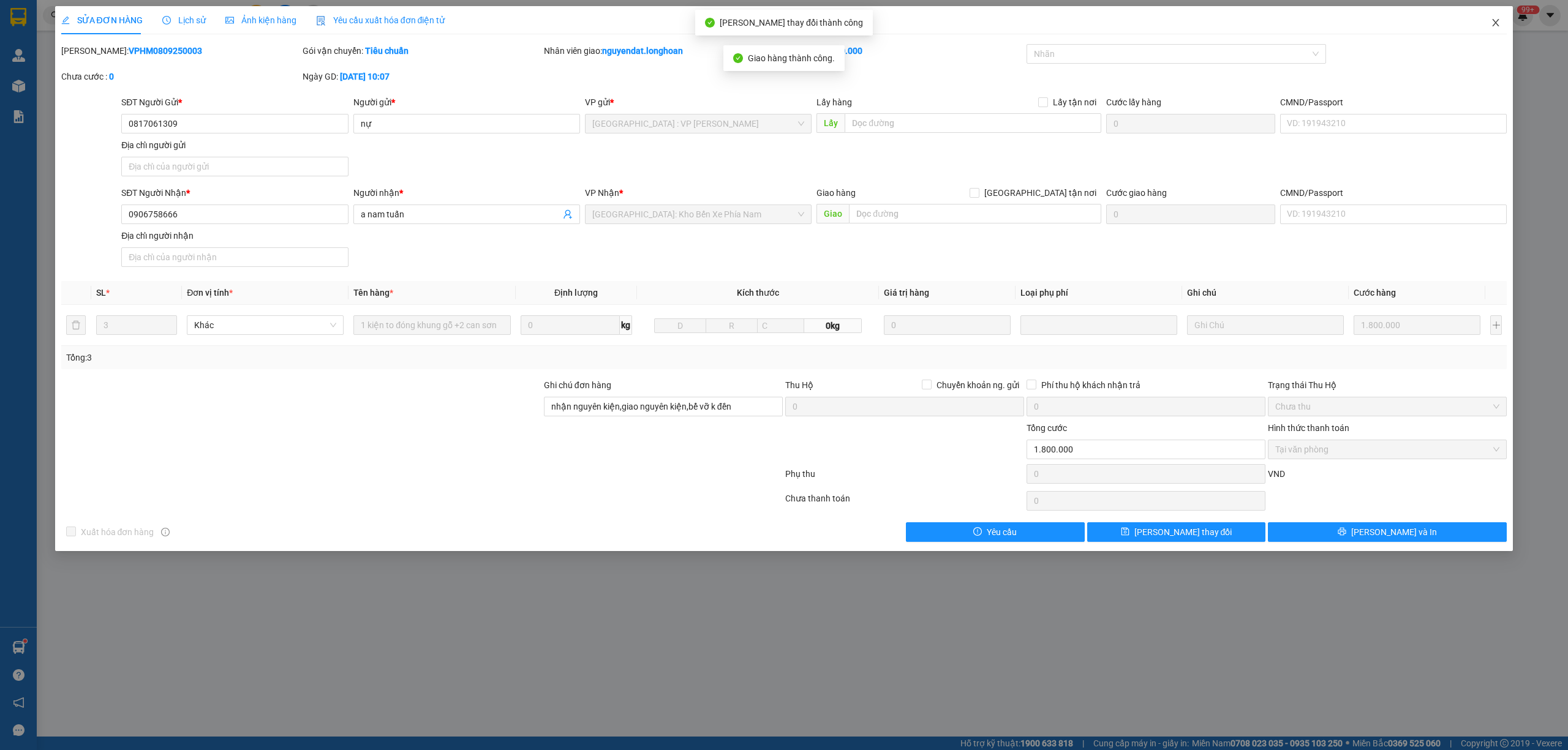
click at [1492, 25] on icon "close" at bounding box center [1496, 22] width 9 height 9
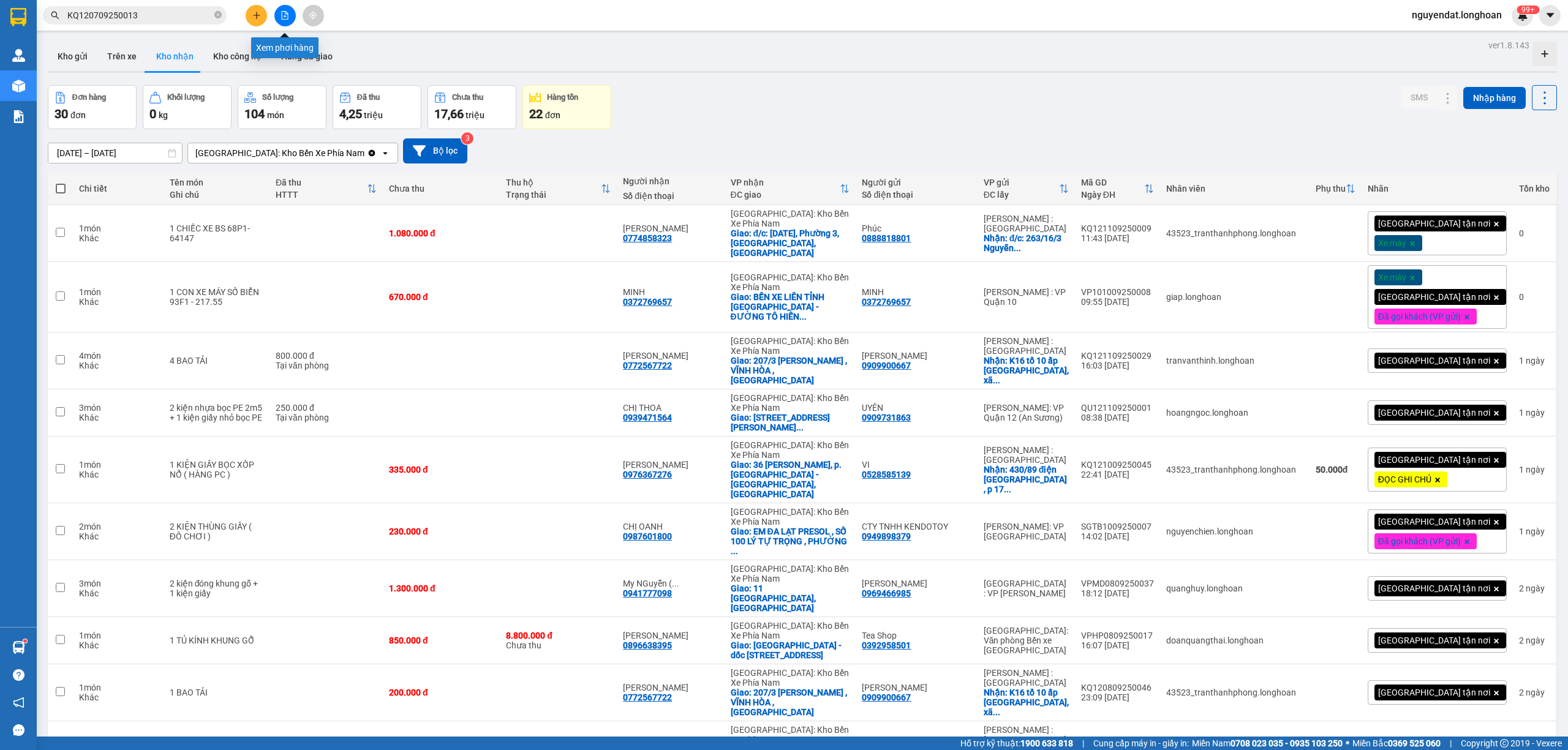
click at [283, 20] on button at bounding box center [285, 16] width 22 height 22
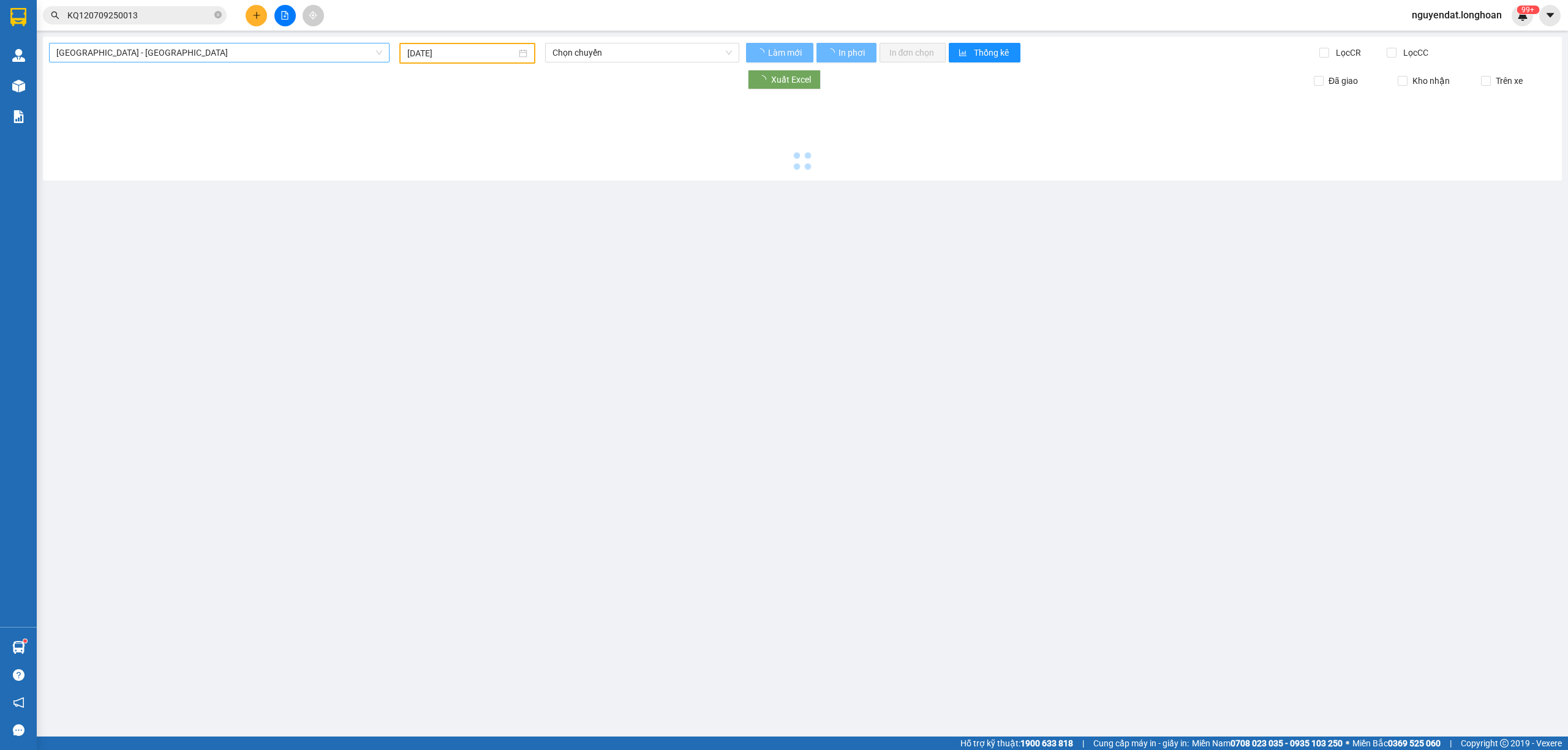
type input "[DATE]"
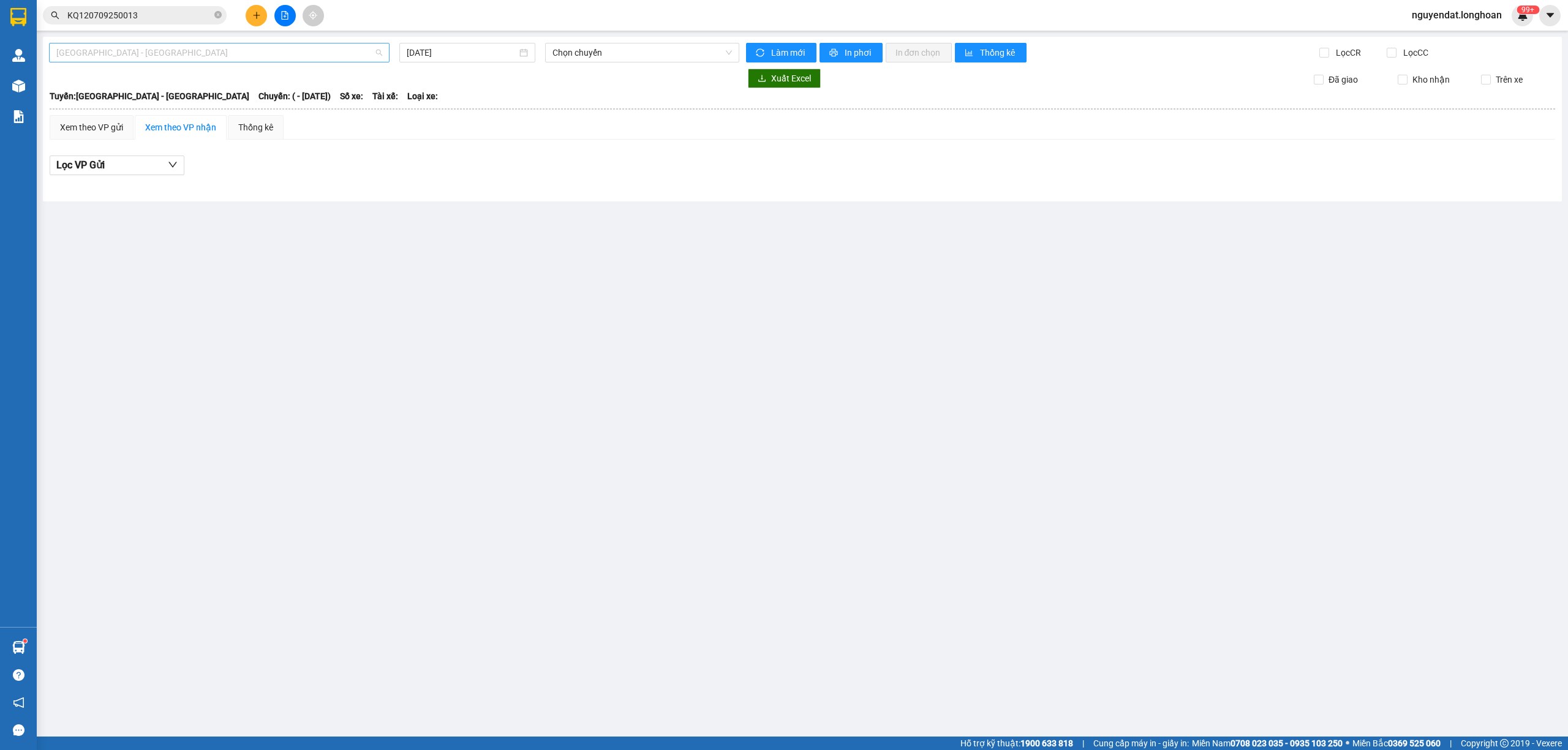
click at [231, 54] on span "[GEOGRAPHIC_DATA] - [GEOGRAPHIC_DATA]" at bounding box center [219, 52] width 326 height 18
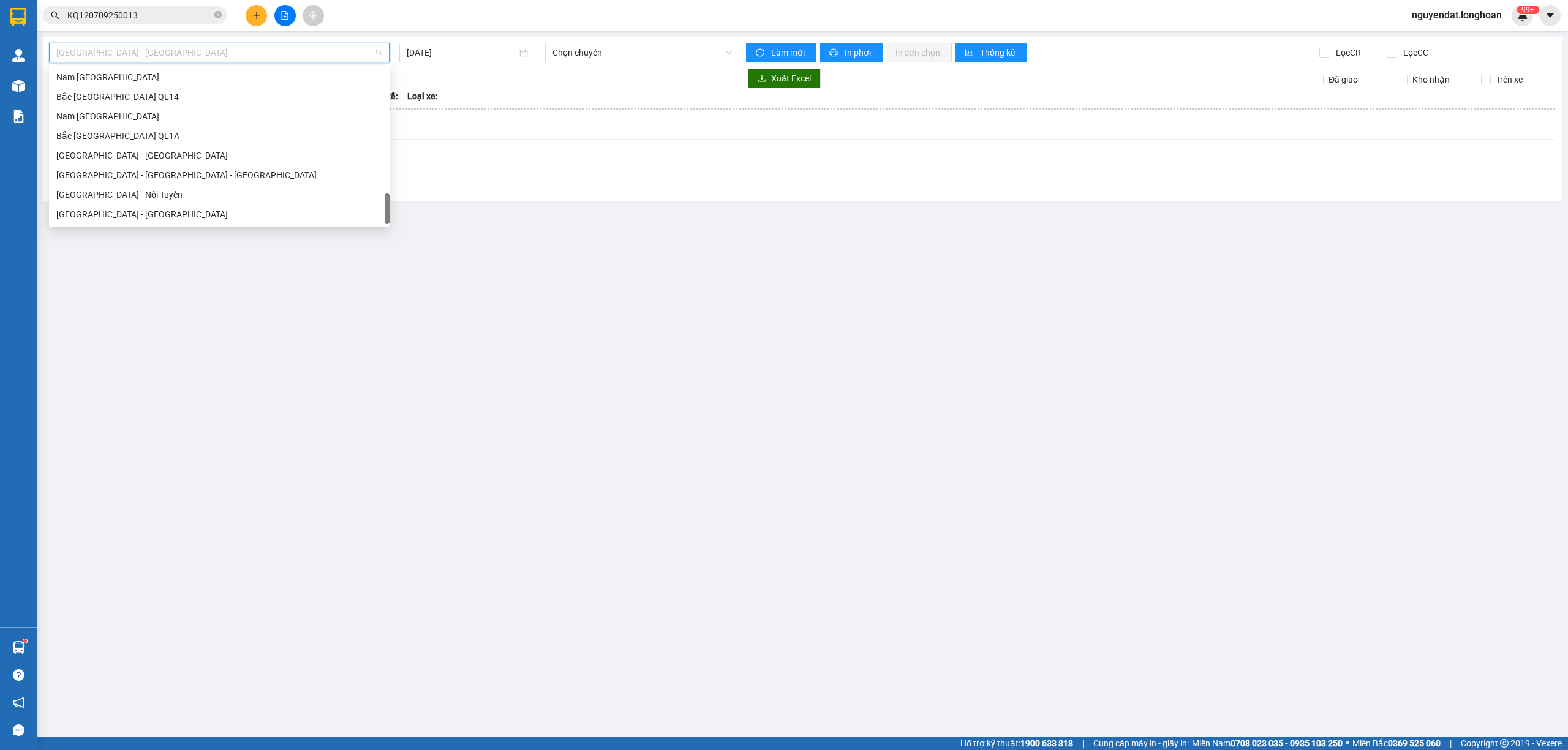
scroll to position [842, 0]
click at [154, 121] on div "Nam [GEOGRAPHIC_DATA]" at bounding box center [219, 116] width 326 height 14
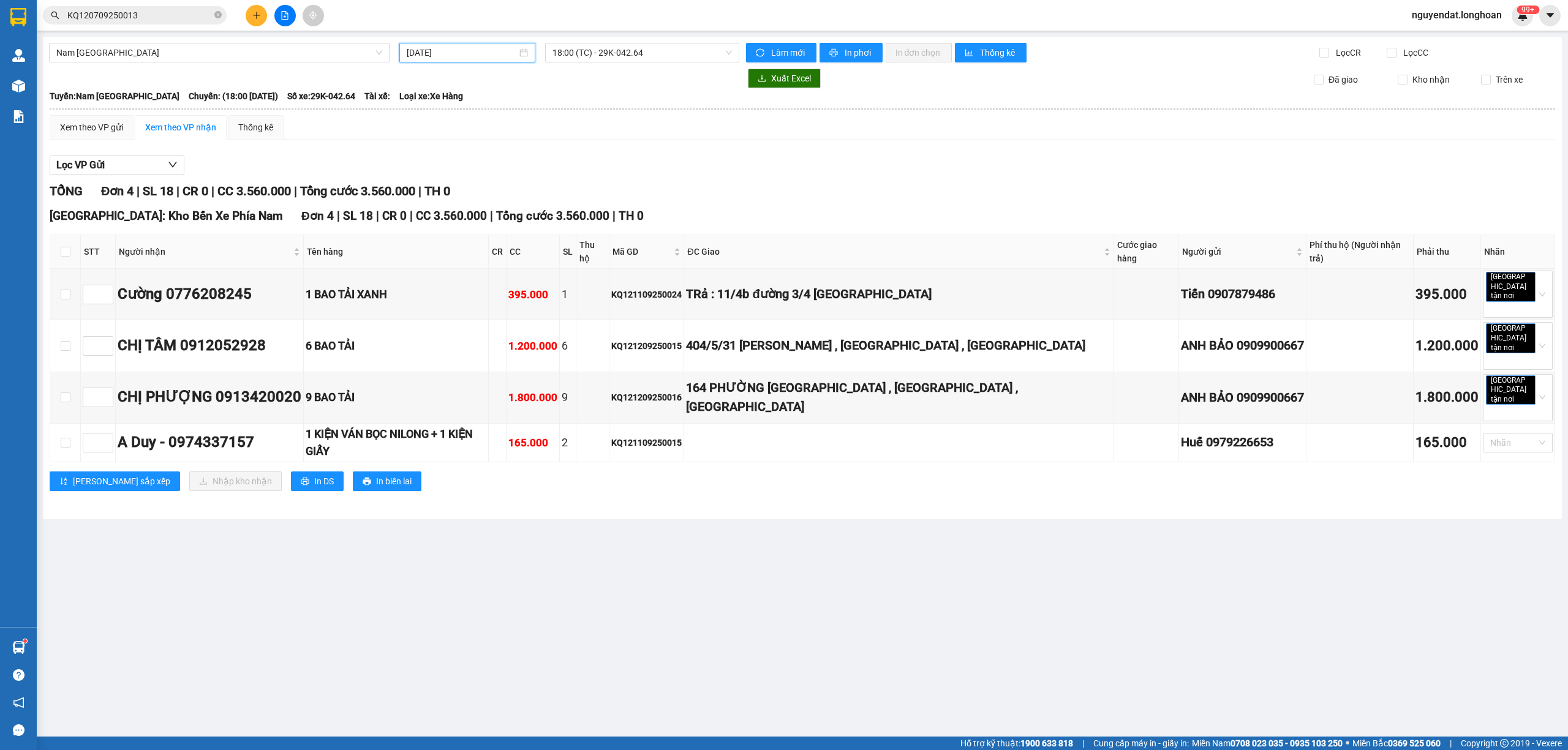
click at [447, 53] on input "[DATE]" at bounding box center [462, 53] width 110 height 14
click at [501, 142] on div "11" at bounding box center [505, 142] width 15 height 15
type input "[DATE]"
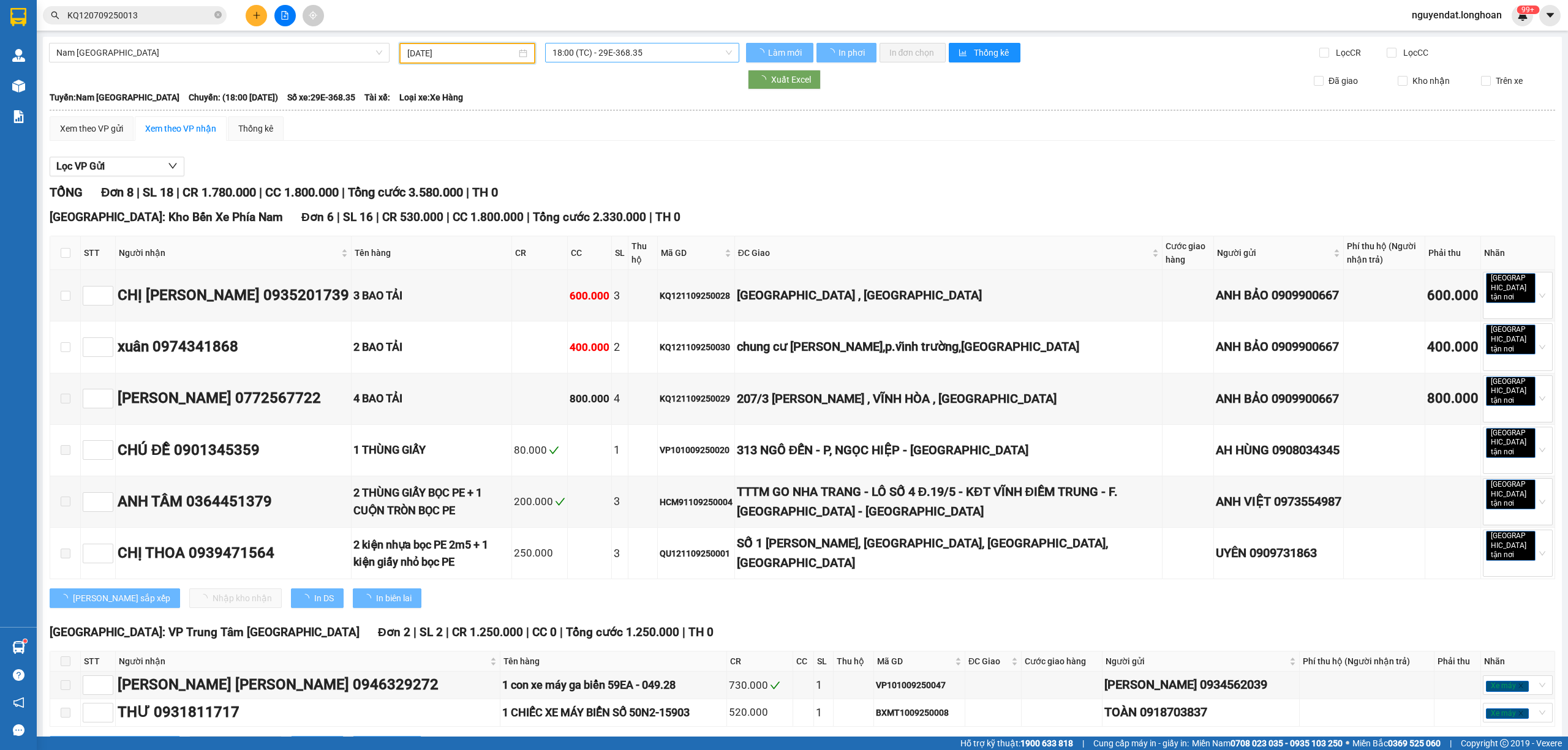
click at [596, 57] on span "18:00 (TC) - 29E-368.35" at bounding box center [643, 52] width 180 height 18
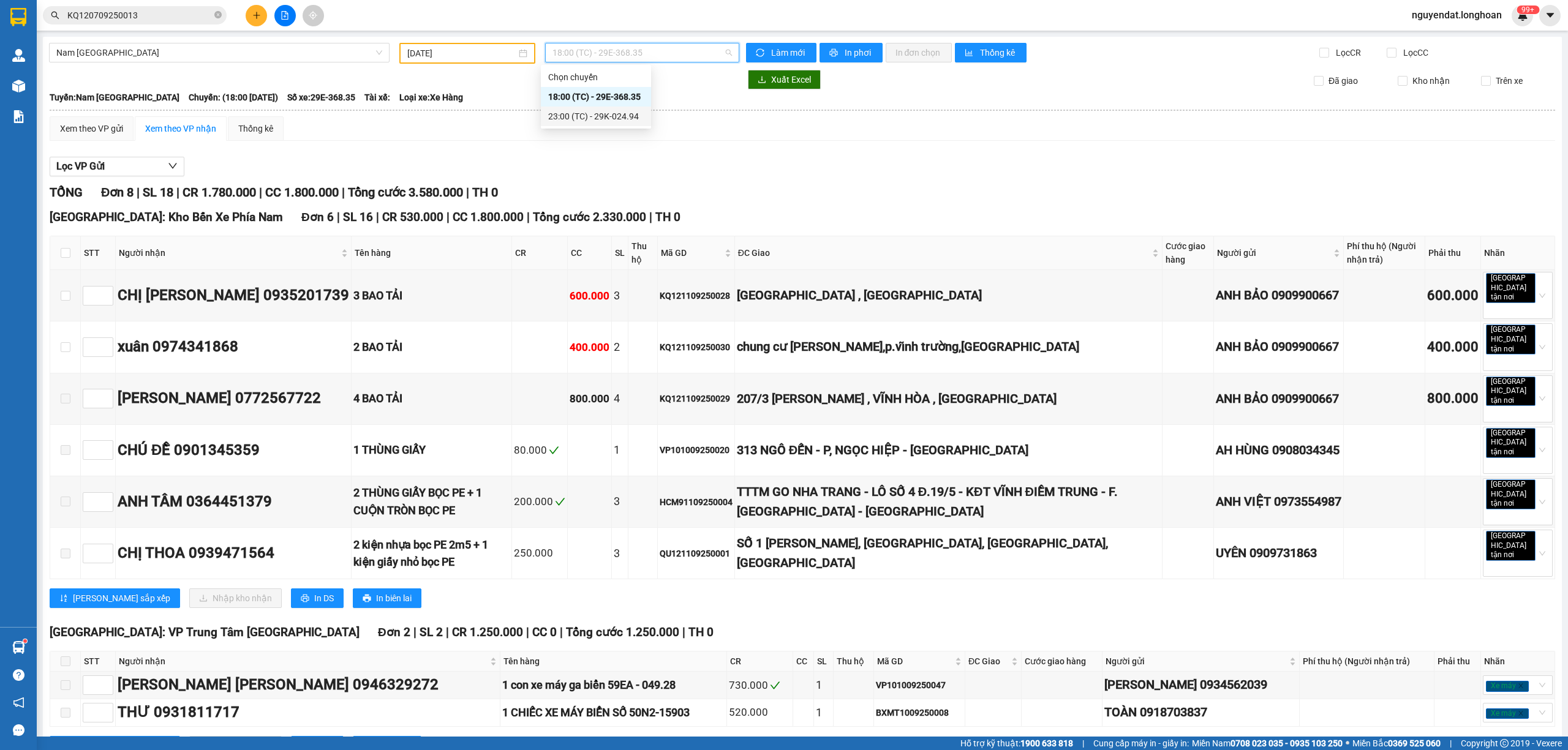
click at [762, 170] on div "Lọc VP Gửi" at bounding box center [803, 166] width 1506 height 20
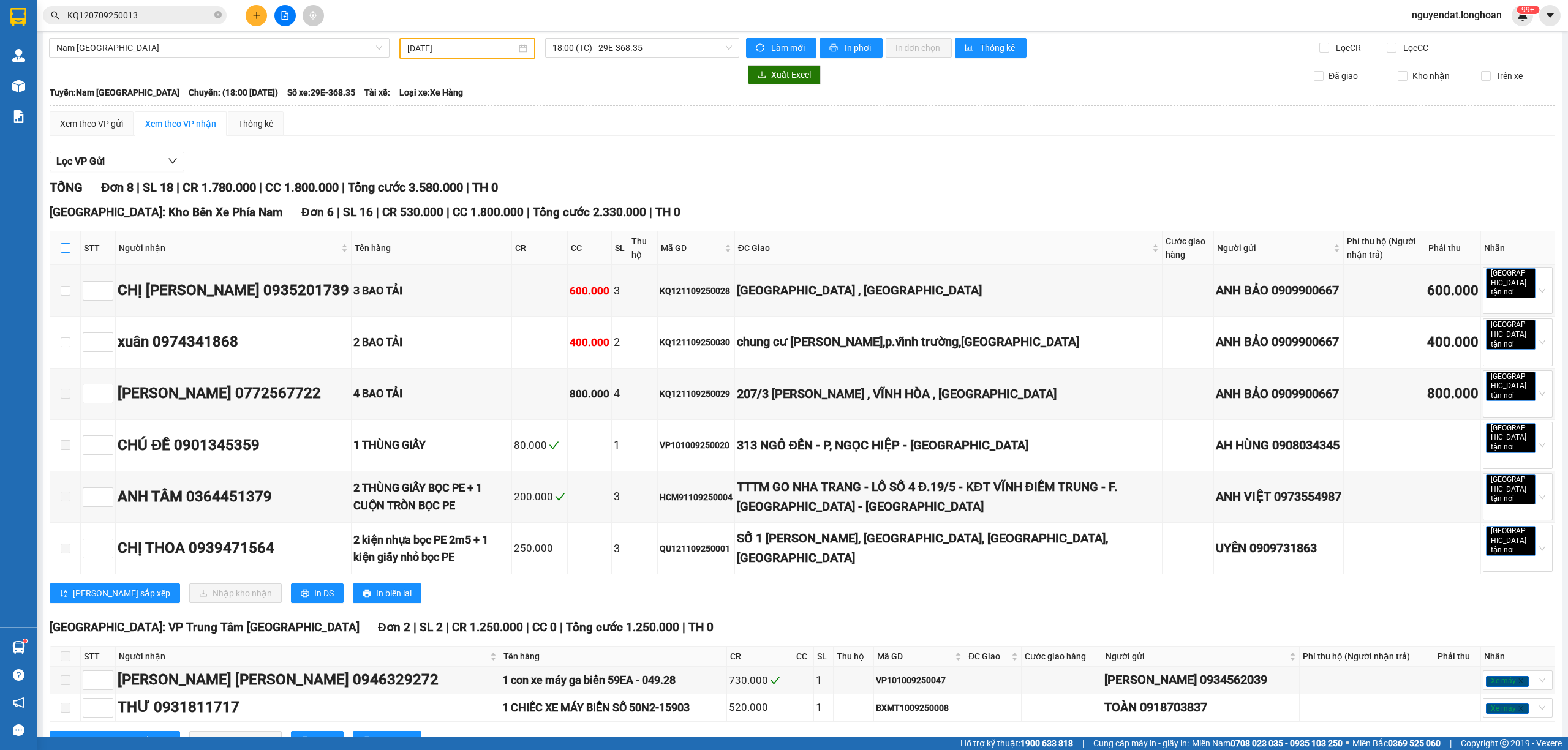
click at [67, 253] on input "checkbox" at bounding box center [65, 247] width 9 height 9
checkbox input "true"
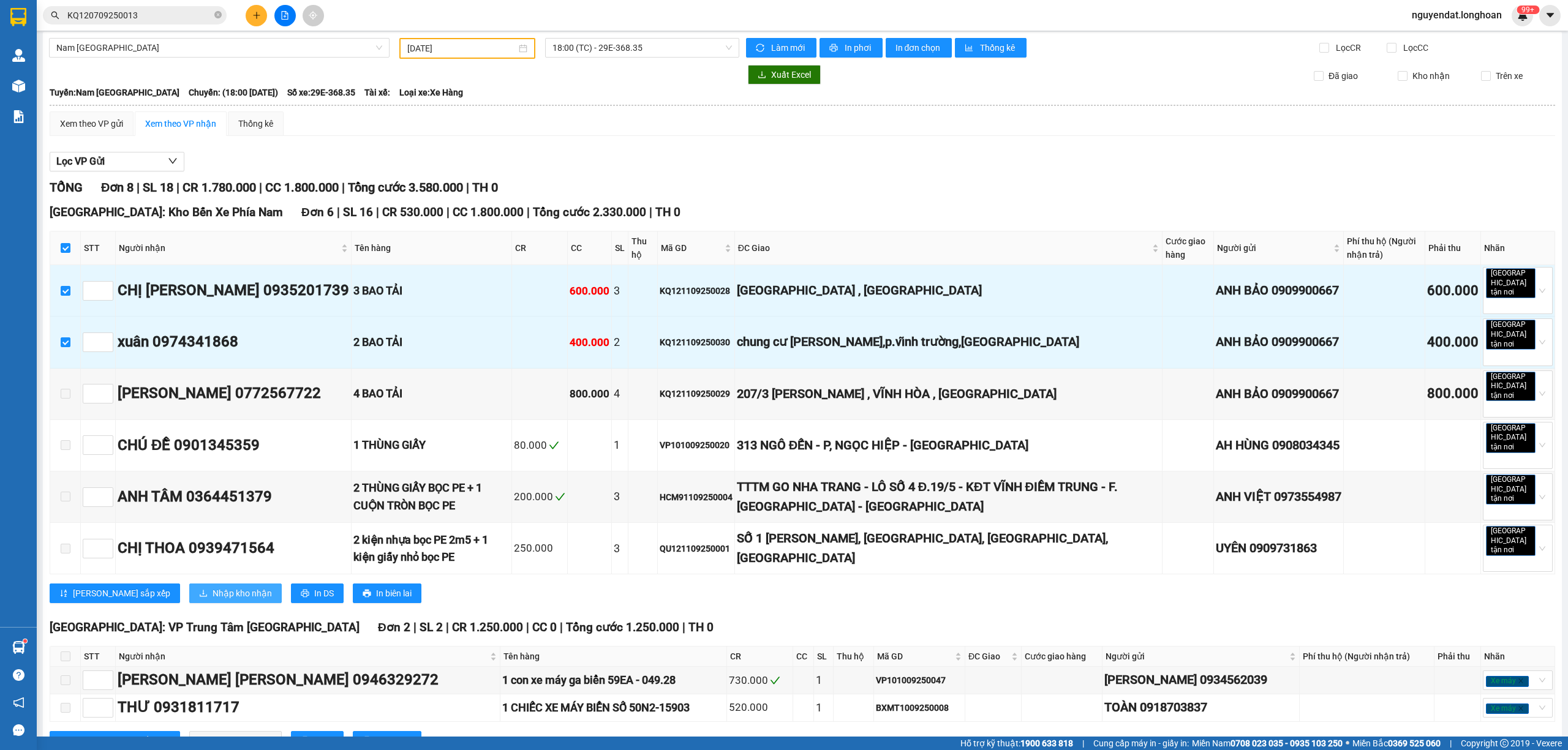
click at [212, 586] on span "Nhập kho nhận" at bounding box center [241, 593] width 60 height 14
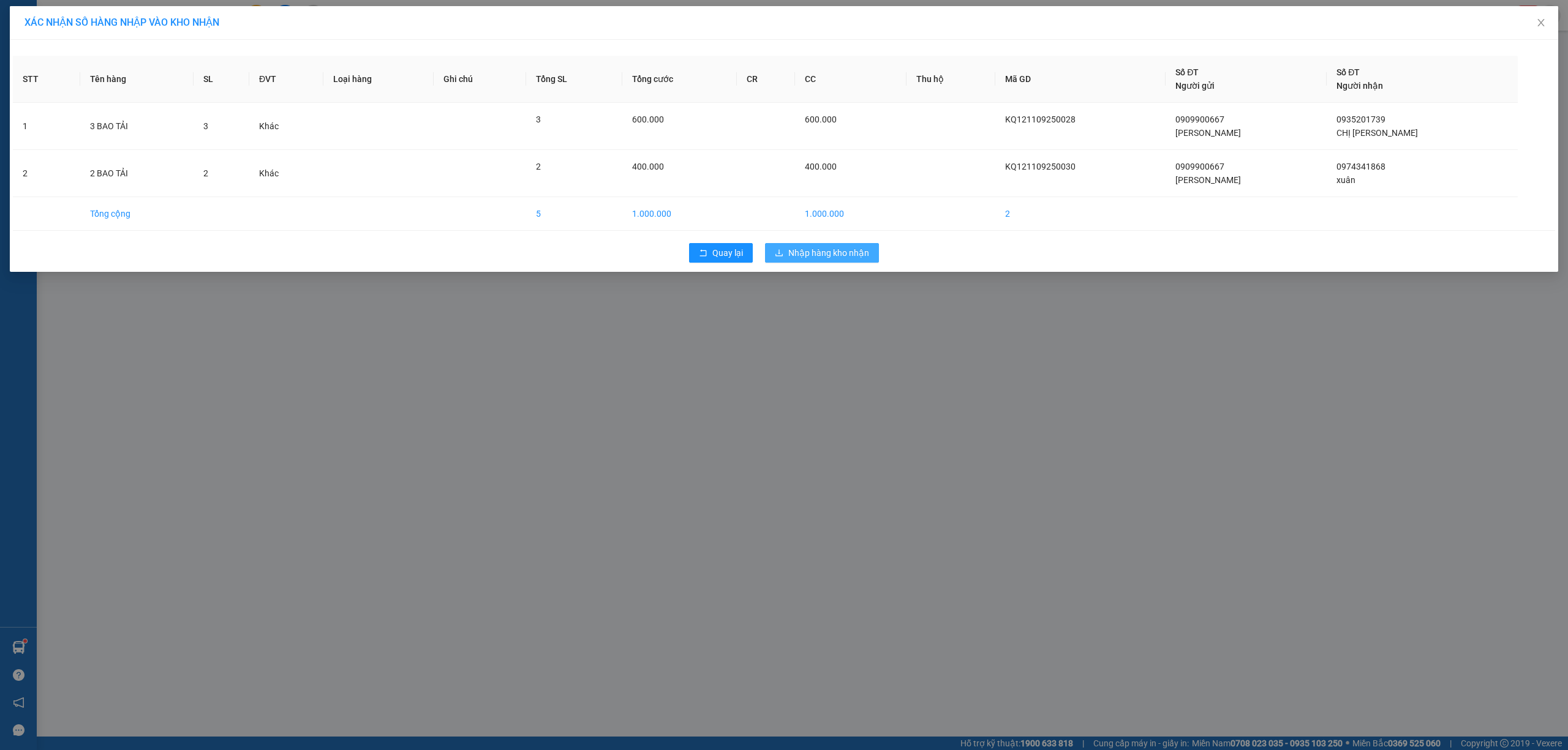
click at [825, 256] on span "Nhập hàng kho nhận" at bounding box center [829, 253] width 81 height 14
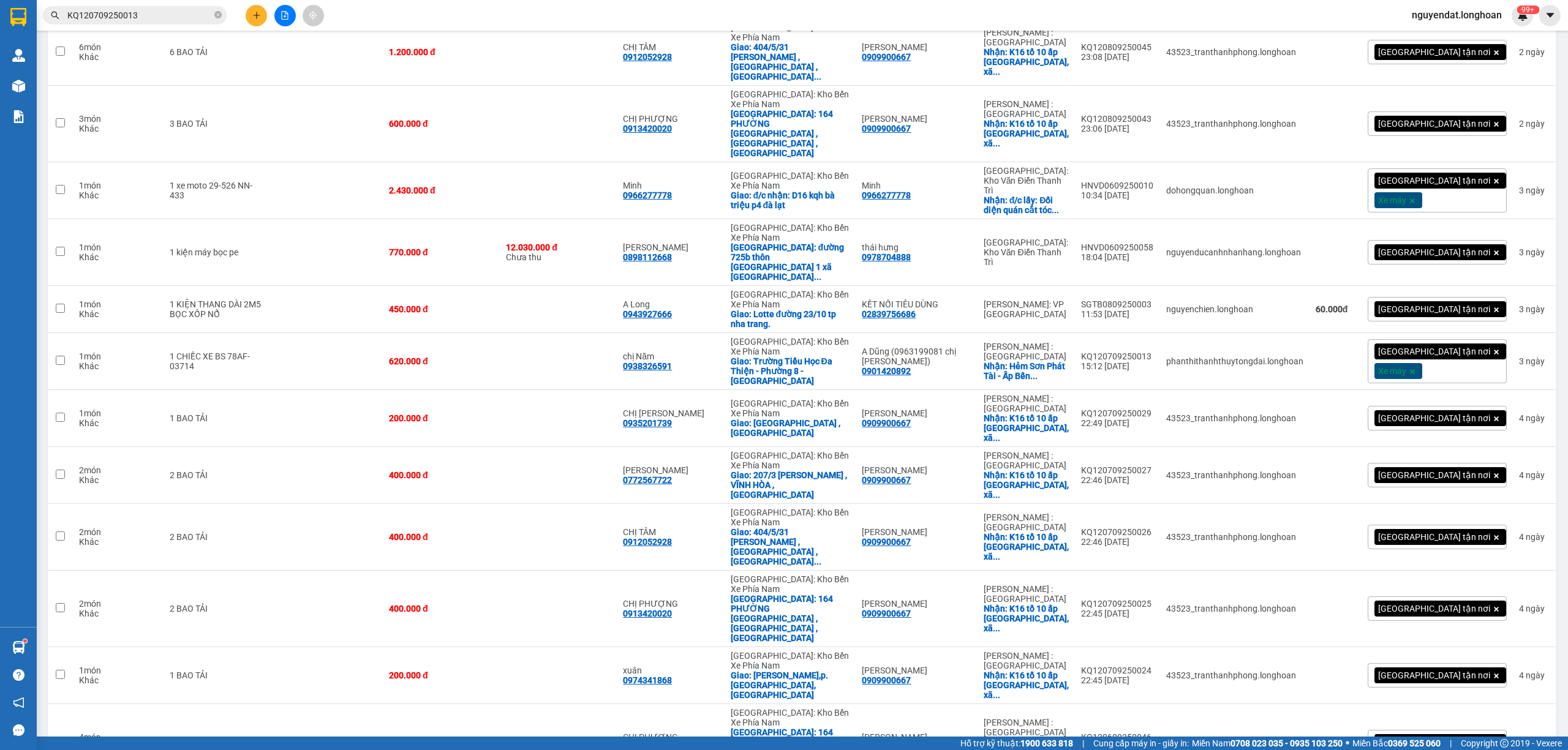
scroll to position [1153, 0]
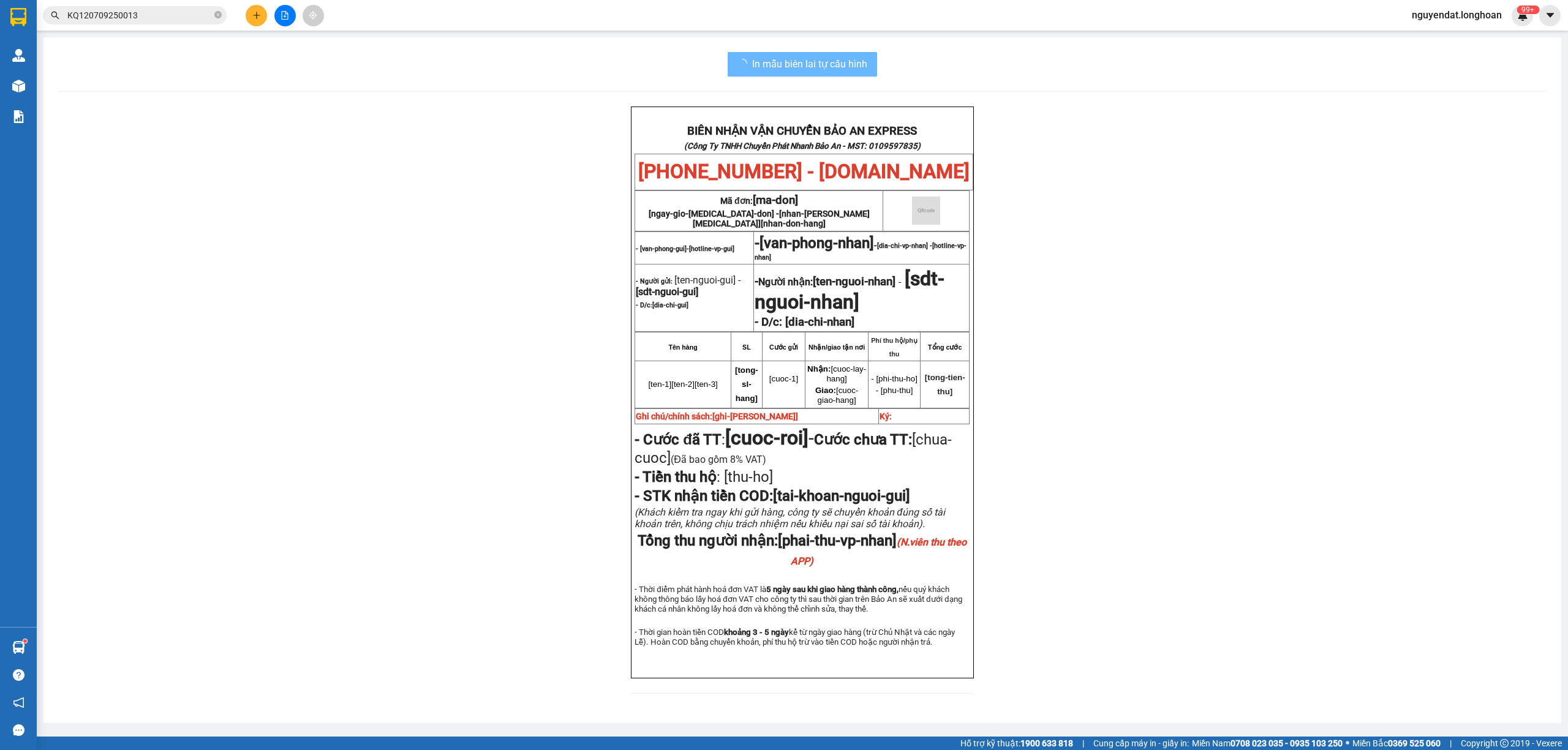
scroll to position [29, 0]
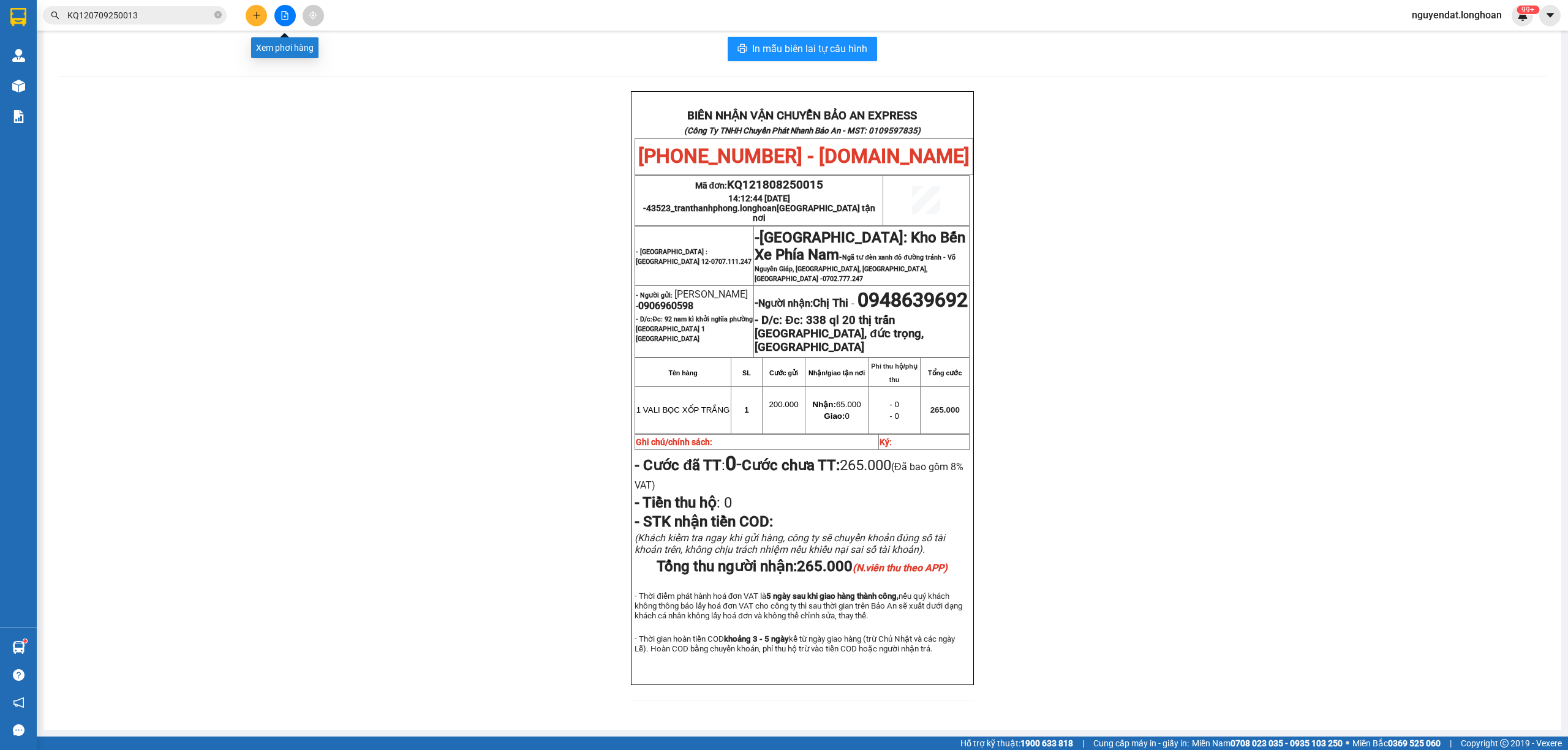
click at [286, 22] on button at bounding box center [285, 16] width 22 height 22
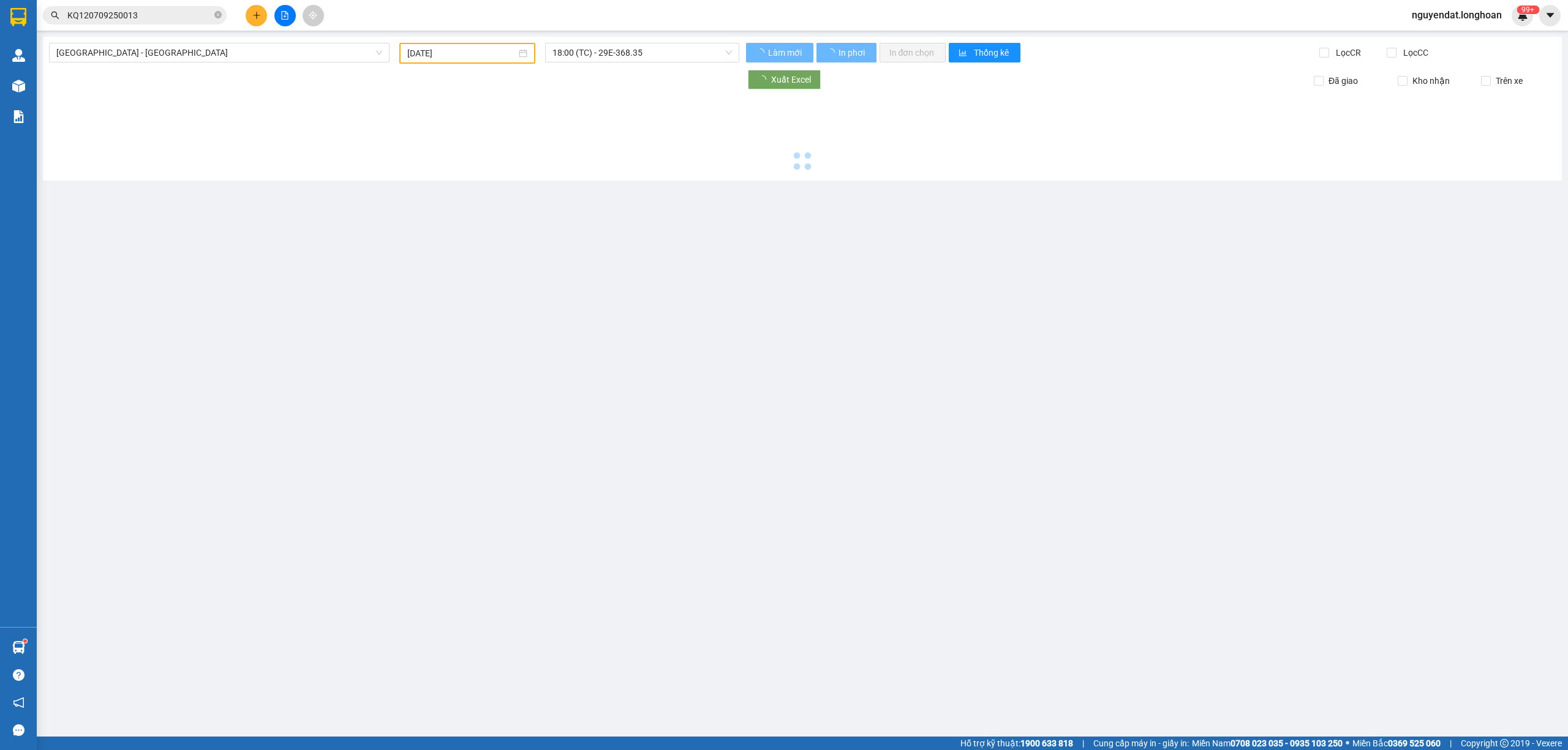
type input "[DATE]"
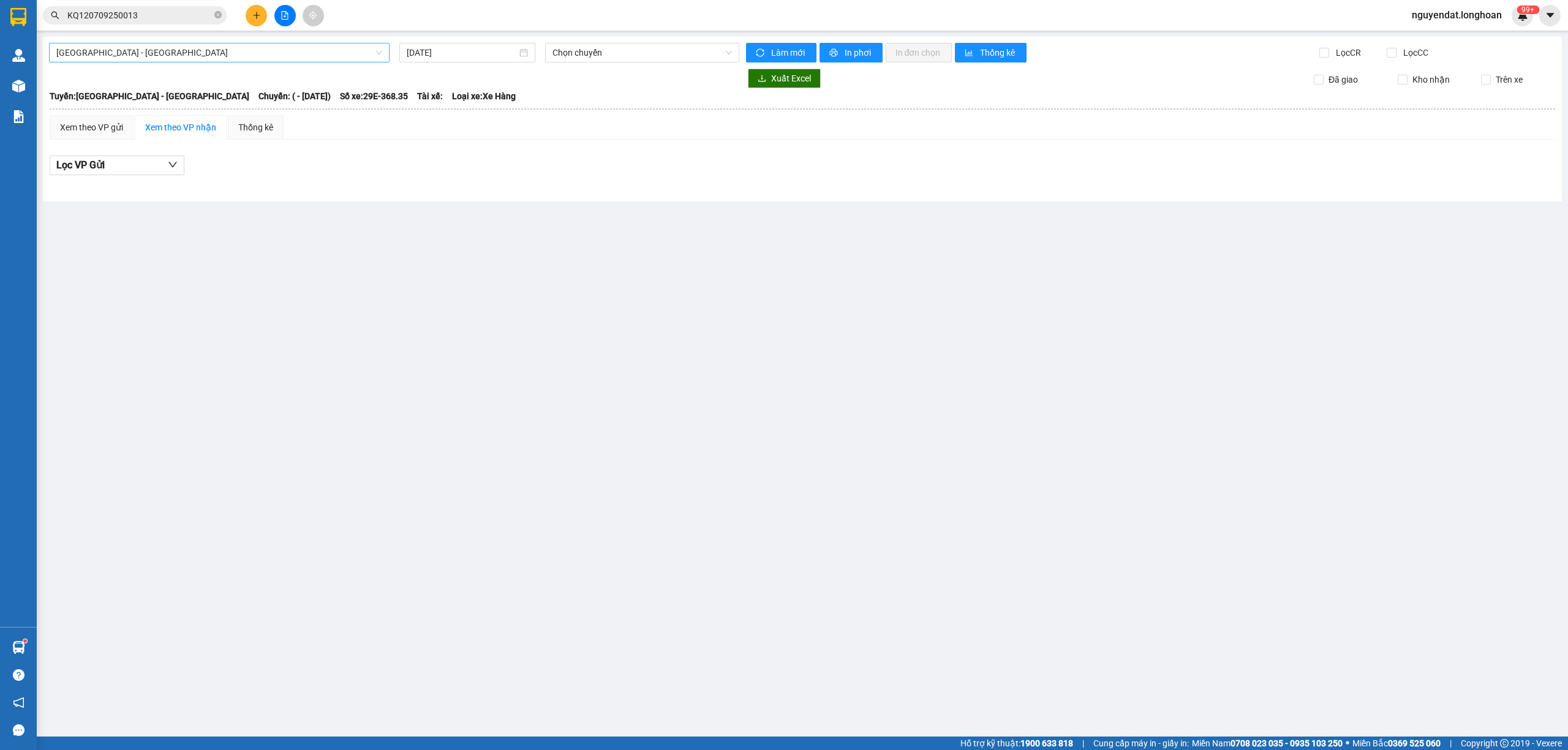
click at [297, 52] on span "[GEOGRAPHIC_DATA] - [GEOGRAPHIC_DATA]" at bounding box center [219, 52] width 326 height 18
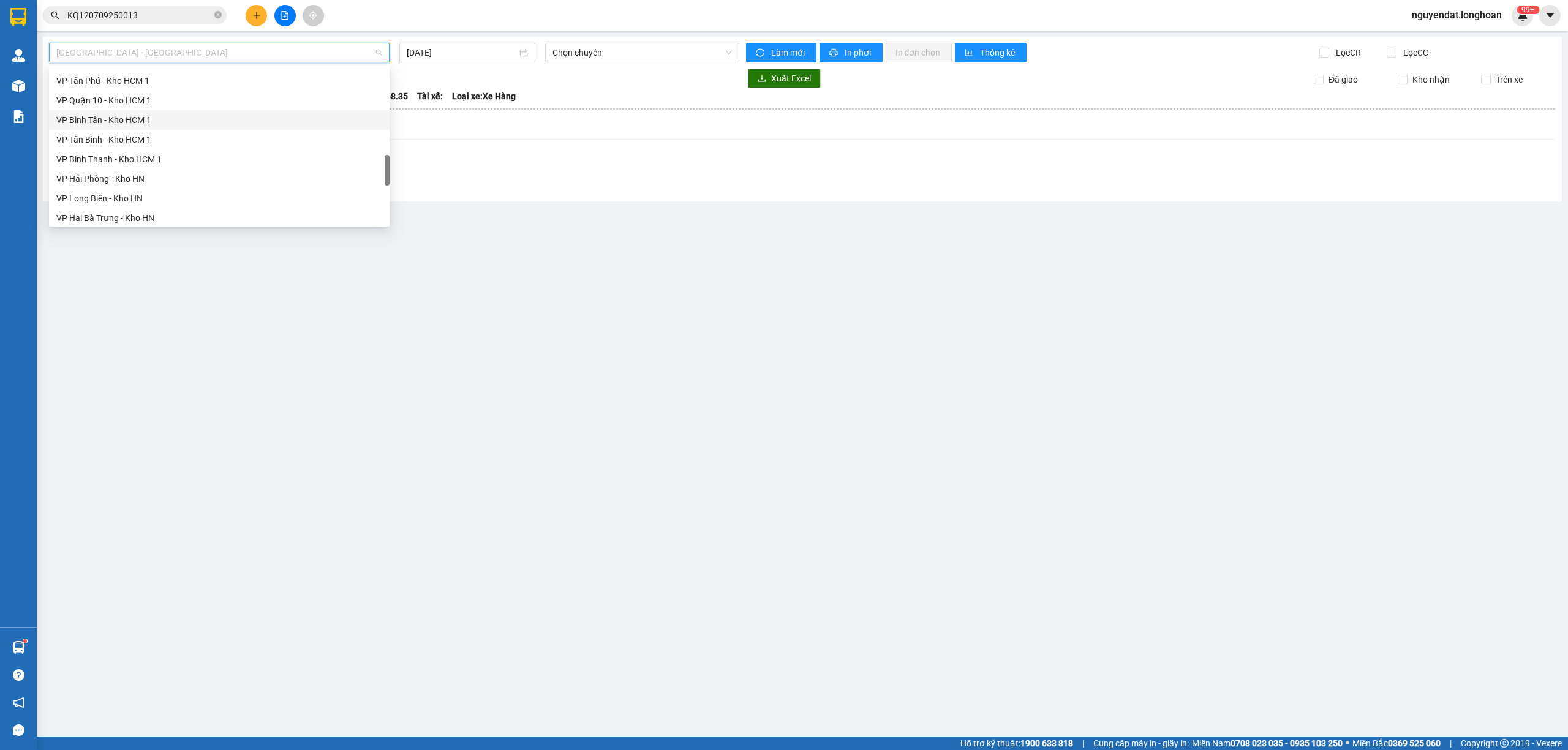
scroll to position [842, 0]
click at [187, 126] on div "Bắc [GEOGRAPHIC_DATA] QL1A" at bounding box center [219, 135] width 341 height 20
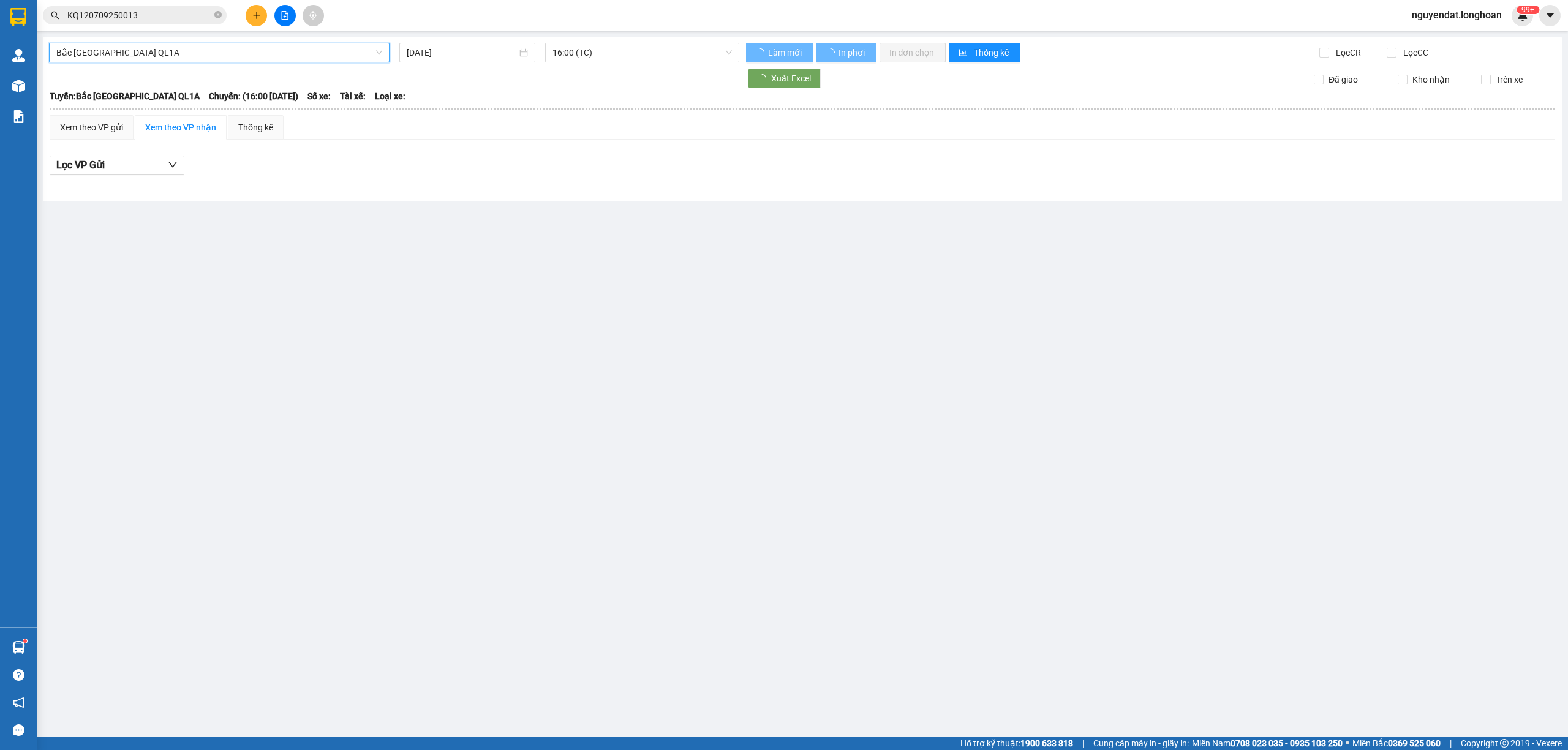
click at [471, 56] on input "[DATE]" at bounding box center [462, 53] width 110 height 14
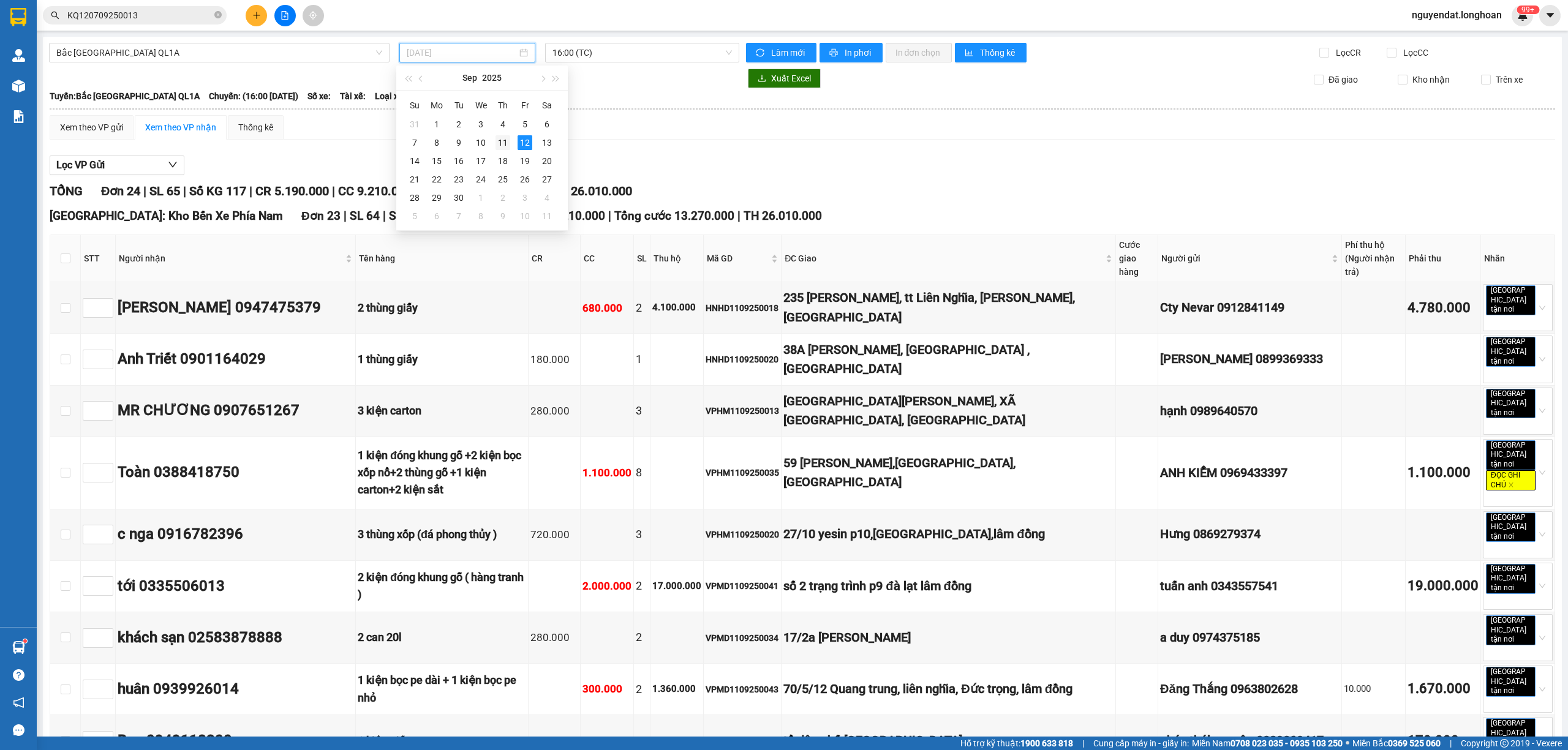
click at [507, 136] on div "11" at bounding box center [503, 142] width 15 height 15
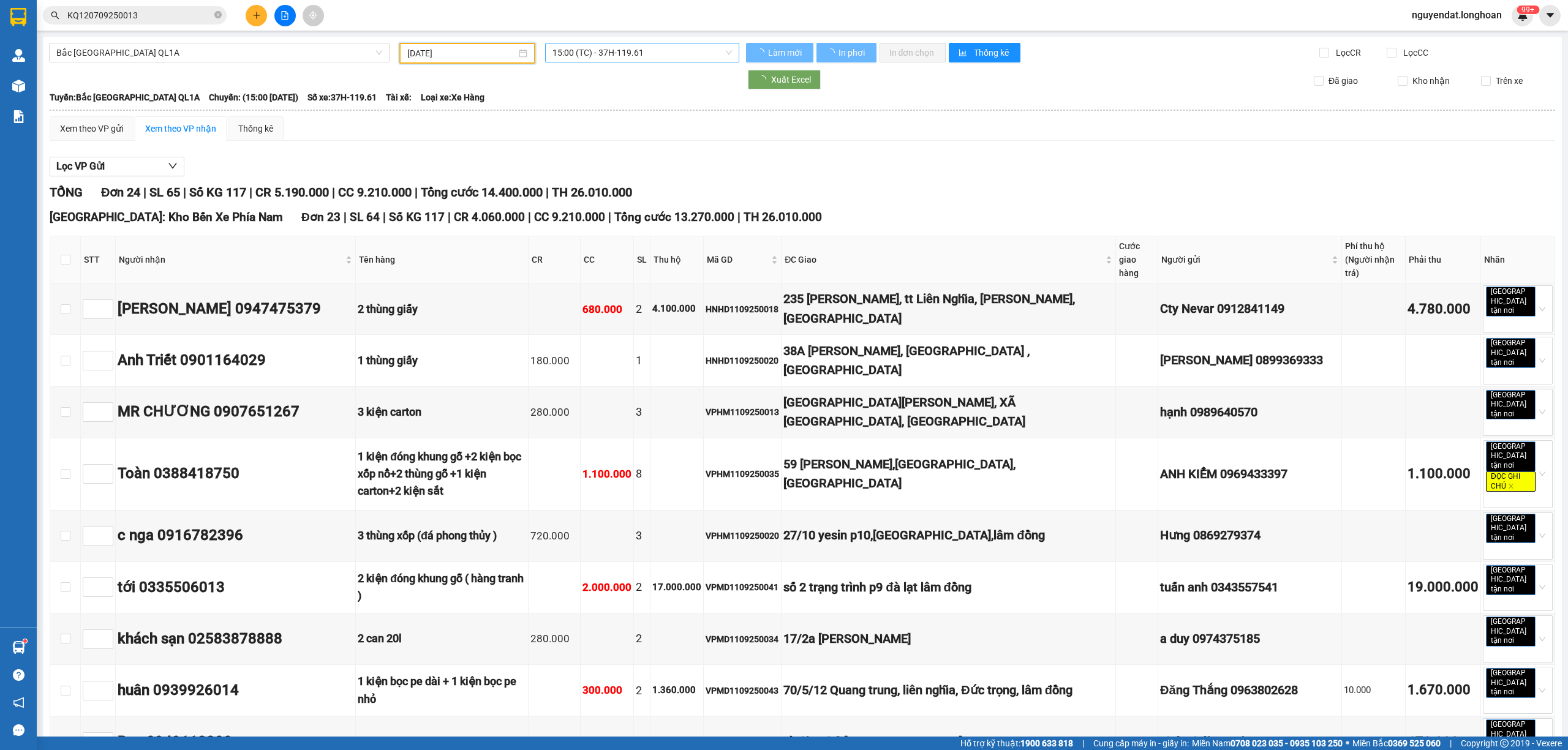
type input "[DATE]"
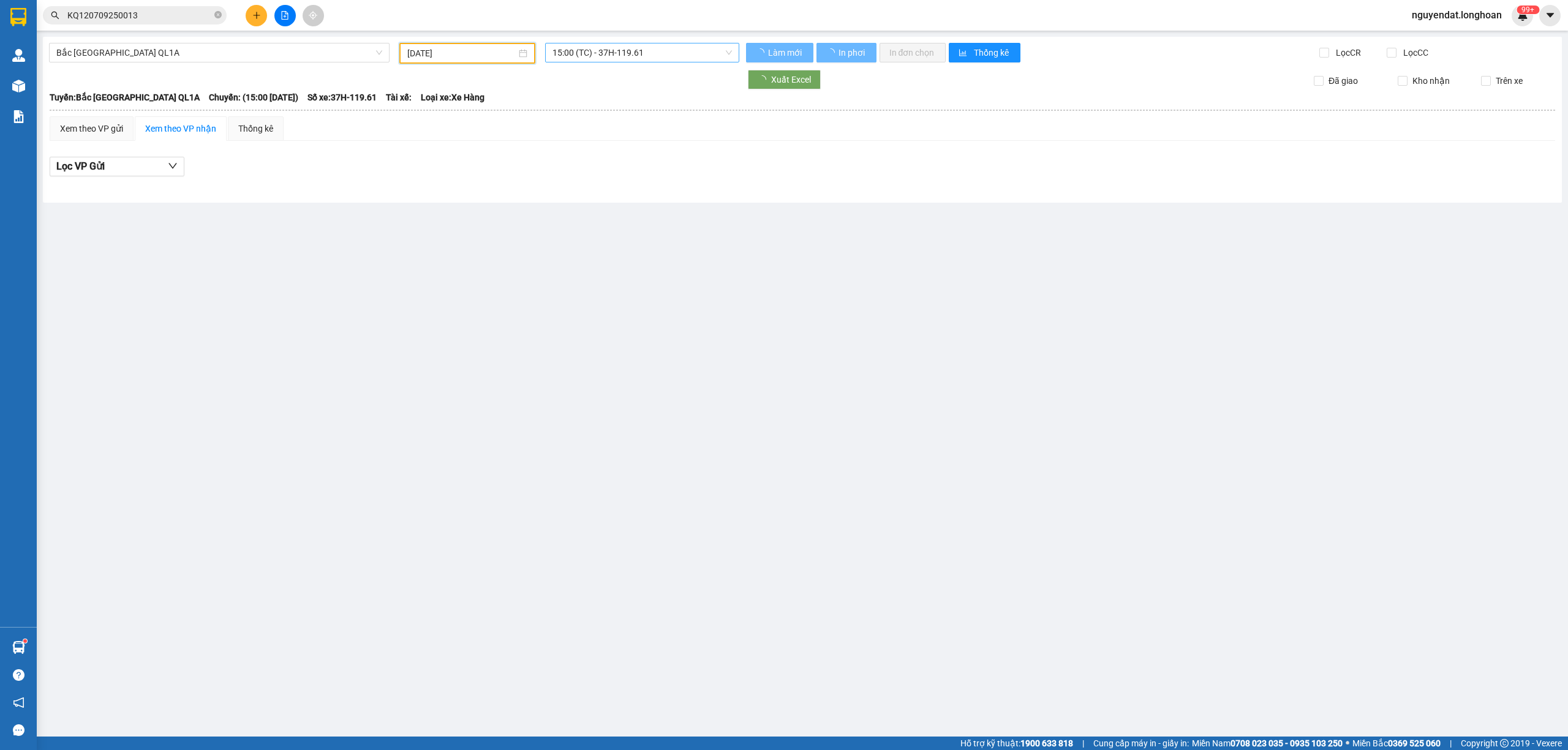
click at [667, 47] on span "15:00 (TC) - 37H-119.61" at bounding box center [643, 52] width 180 height 18
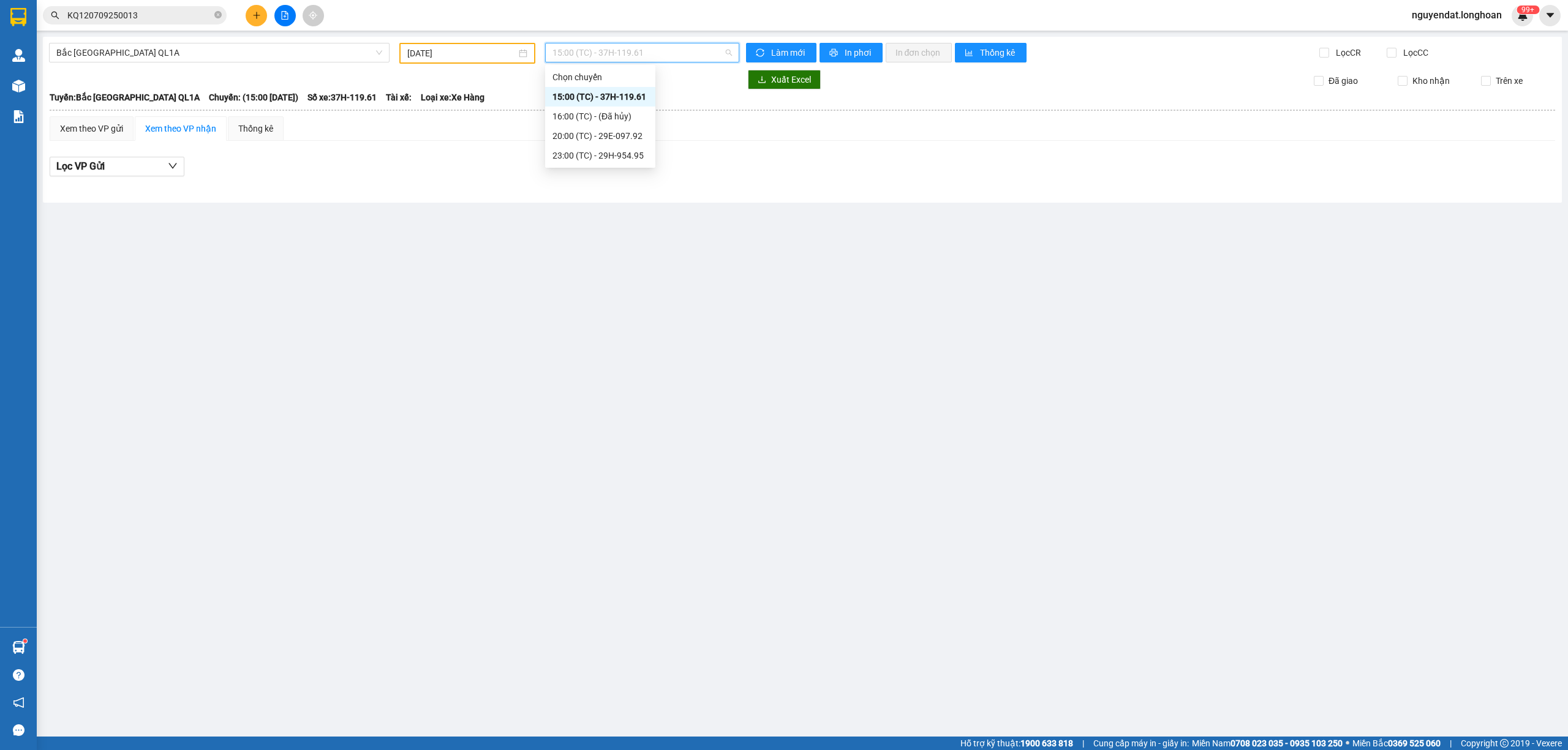
click at [637, 101] on div "15:00 (TC) - 37H-119.61" at bounding box center [600, 97] width 96 height 14
click at [701, 56] on span "15:00 (TC) - 37H-119.61" at bounding box center [643, 52] width 180 height 18
click at [621, 140] on div "20:00 (TC) - 29E-097.92" at bounding box center [600, 136] width 96 height 14
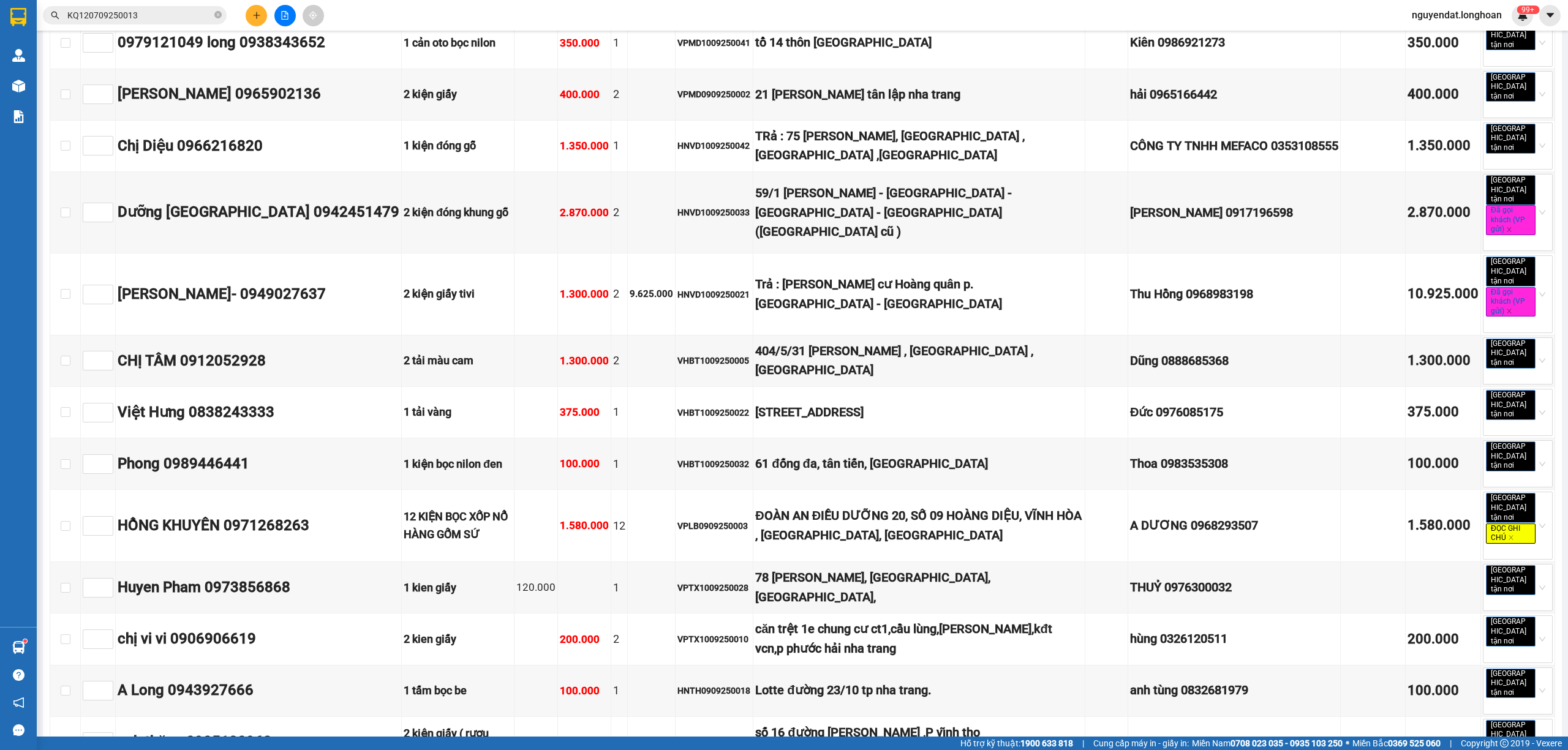
scroll to position [842, 0]
